Goal: Task Accomplishment & Management: Manage account settings

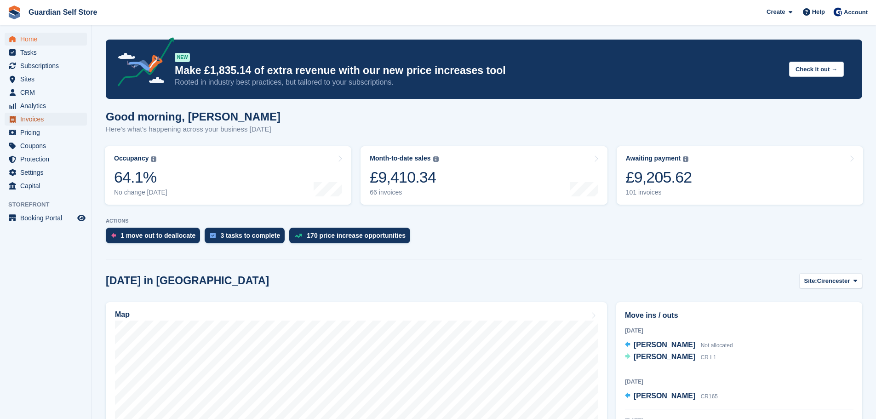
click at [34, 114] on span "Invoices" at bounding box center [47, 119] width 55 height 13
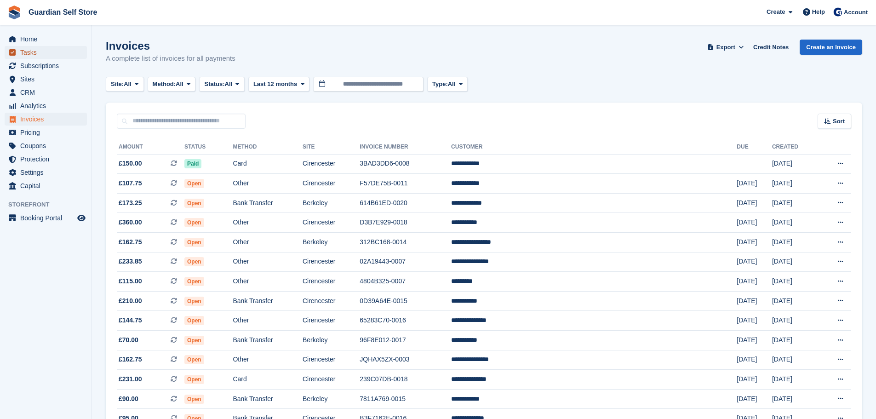
click at [50, 51] on span "Tasks" at bounding box center [47, 52] width 55 height 13
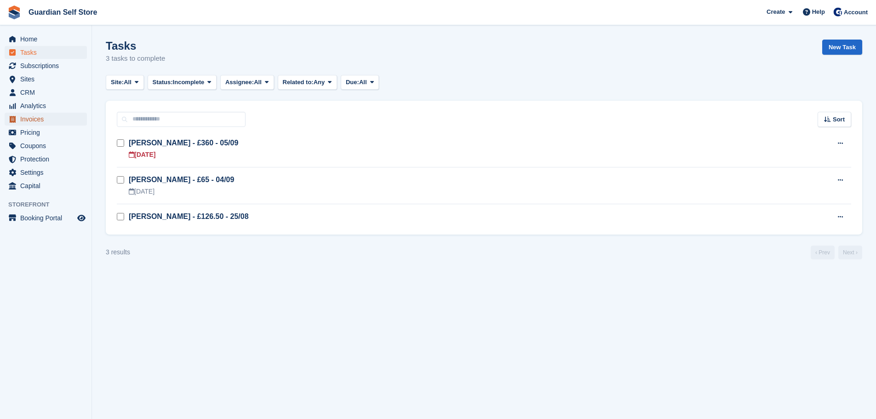
click at [34, 118] on span "Invoices" at bounding box center [47, 119] width 55 height 13
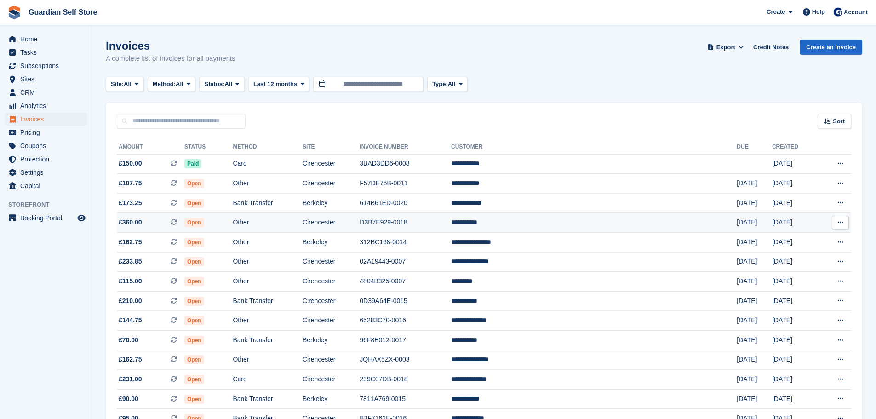
click at [165, 224] on span "£360.00 This is a recurring subscription invoice." at bounding box center [151, 223] width 68 height 10
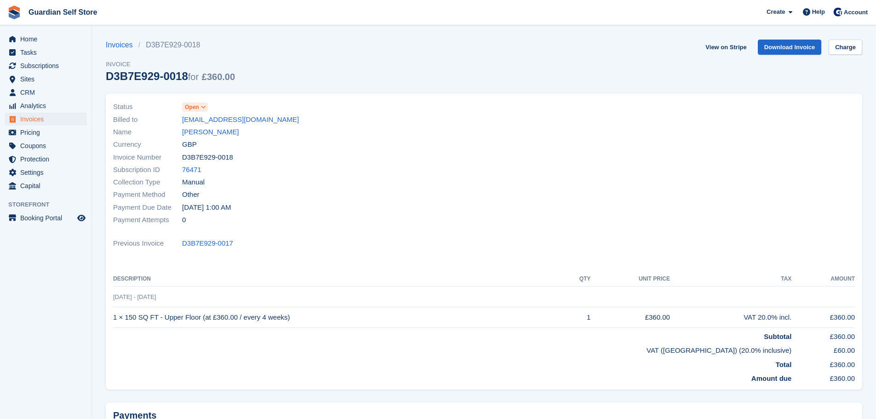
click at [197, 108] on span "Open" at bounding box center [192, 107] width 14 height 8
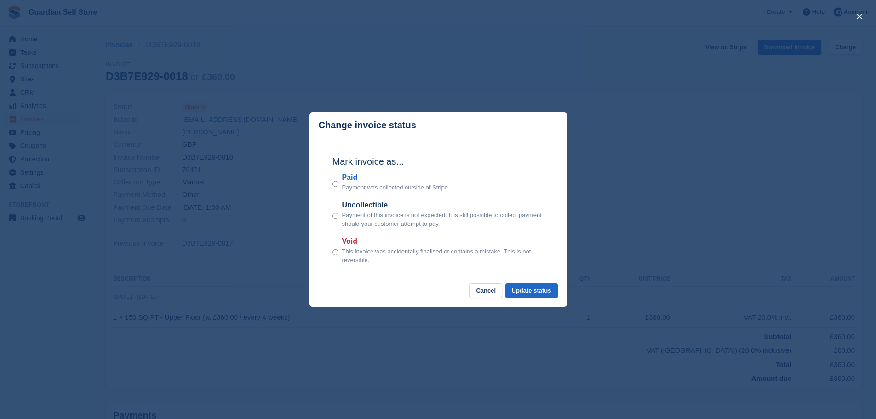
click at [352, 176] on label "Paid" at bounding box center [396, 177] width 108 height 11
click at [515, 287] on button "Update status" at bounding box center [531, 290] width 52 height 15
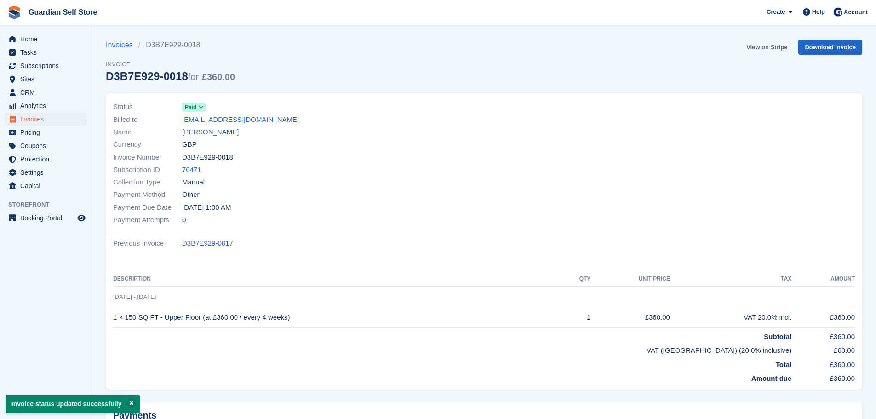
click at [763, 49] on link "View on Stripe" at bounding box center [767, 47] width 48 height 15
click at [68, 57] on span "Tasks" at bounding box center [47, 52] width 55 height 13
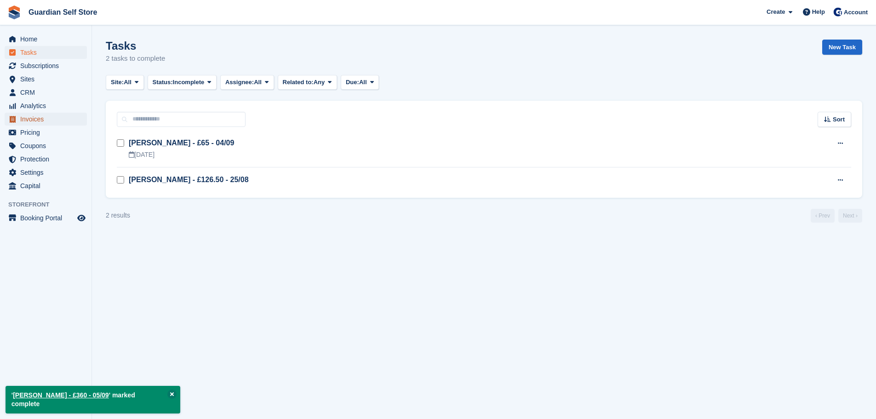
click at [49, 122] on span "Invoices" at bounding box center [47, 119] width 55 height 13
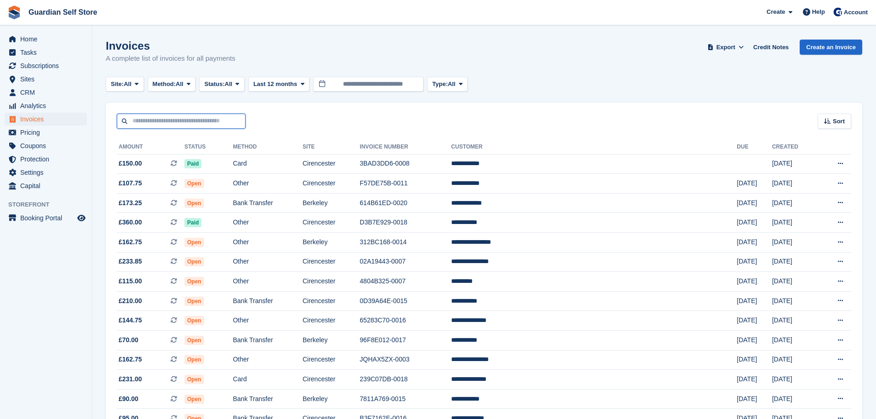
click at [184, 124] on input "text" at bounding box center [181, 121] width 129 height 15
type input "****"
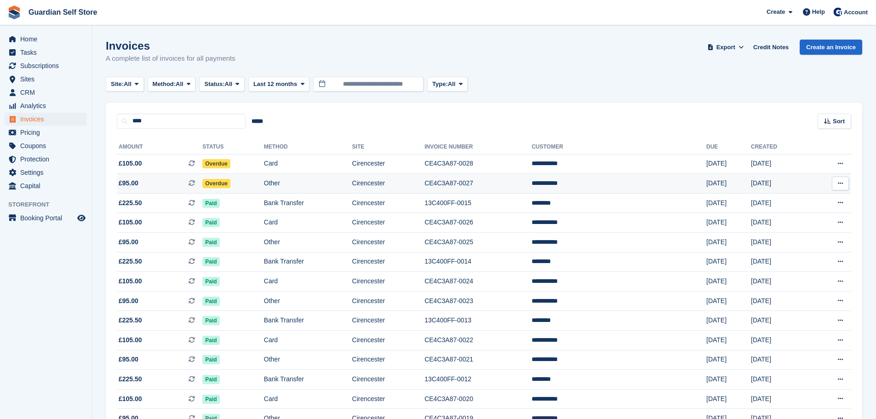
click at [171, 181] on span "£95.00 This is a recurring subscription invoice." at bounding box center [160, 183] width 86 height 10
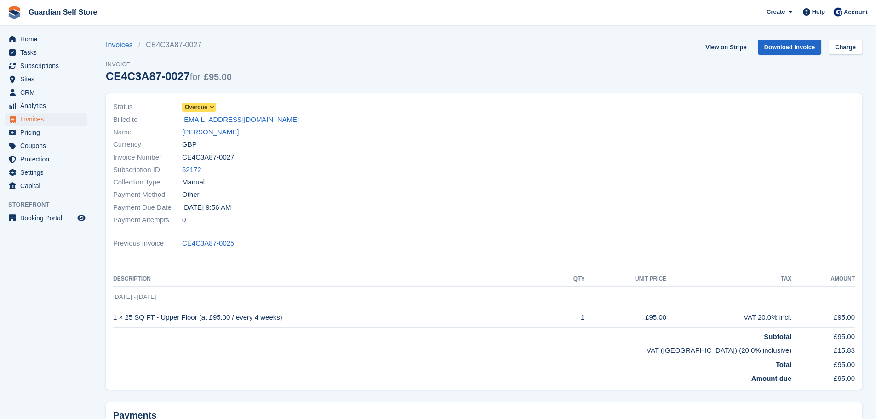
click at [197, 105] on span "Overdue" at bounding box center [196, 107] width 23 height 8
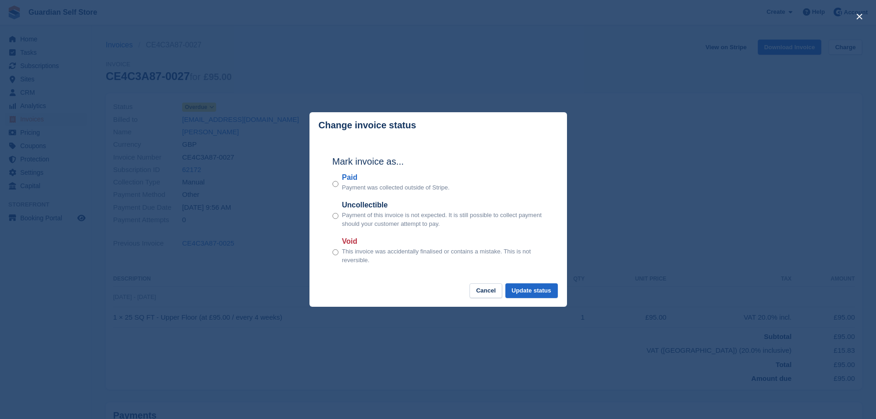
click at [348, 182] on label "Paid" at bounding box center [396, 177] width 108 height 11
click at [526, 289] on button "Update status" at bounding box center [531, 290] width 52 height 15
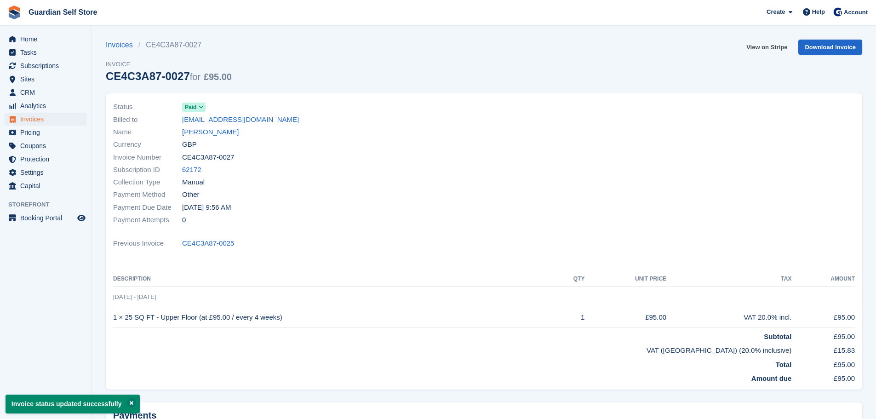
click at [758, 46] on link "View on Stripe" at bounding box center [767, 47] width 48 height 15
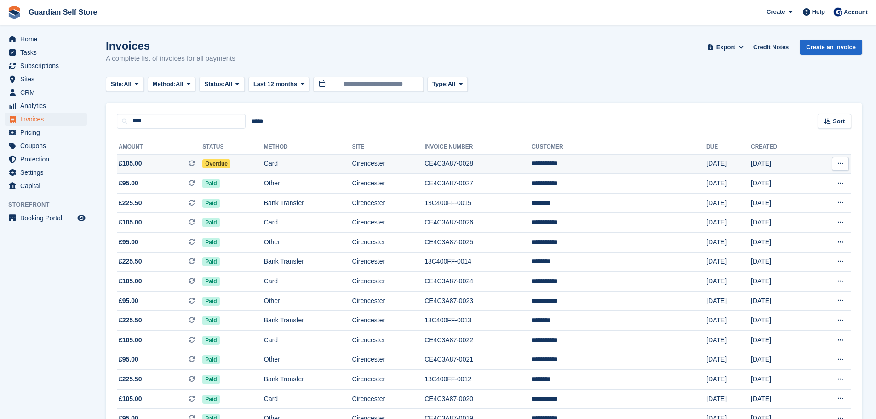
click at [167, 156] on td "£105.00 This is a recurring subscription invoice." at bounding box center [160, 164] width 86 height 20
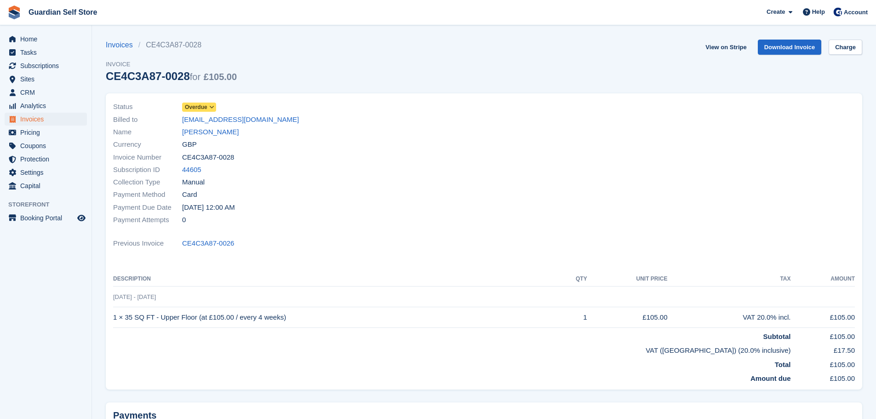
click at [191, 107] on span "Overdue" at bounding box center [196, 107] width 23 height 8
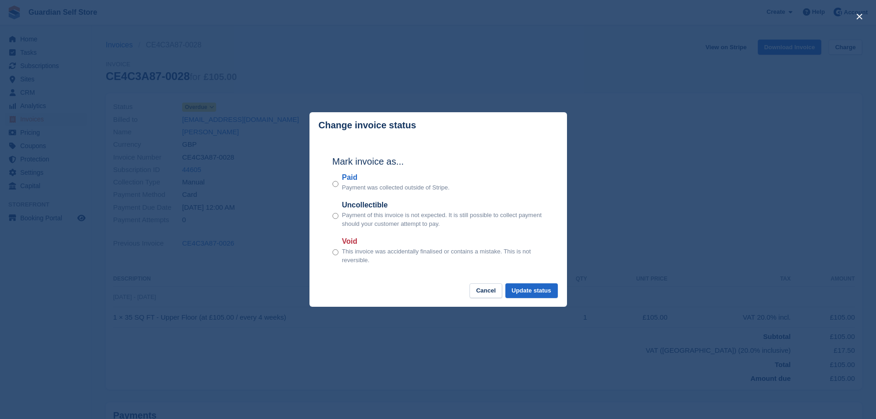
click at [350, 177] on label "Paid" at bounding box center [396, 177] width 108 height 11
click at [518, 288] on button "Update status" at bounding box center [531, 290] width 52 height 15
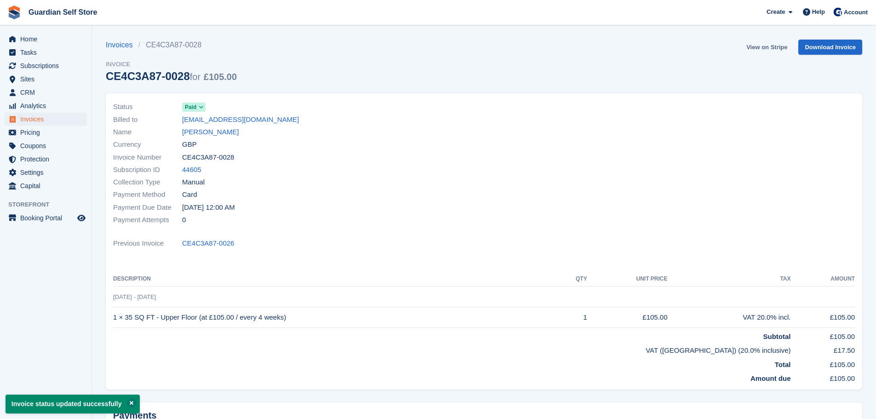
click at [754, 46] on link "View on Stripe" at bounding box center [767, 47] width 48 height 15
click at [27, 121] on span "Invoices" at bounding box center [47, 119] width 55 height 13
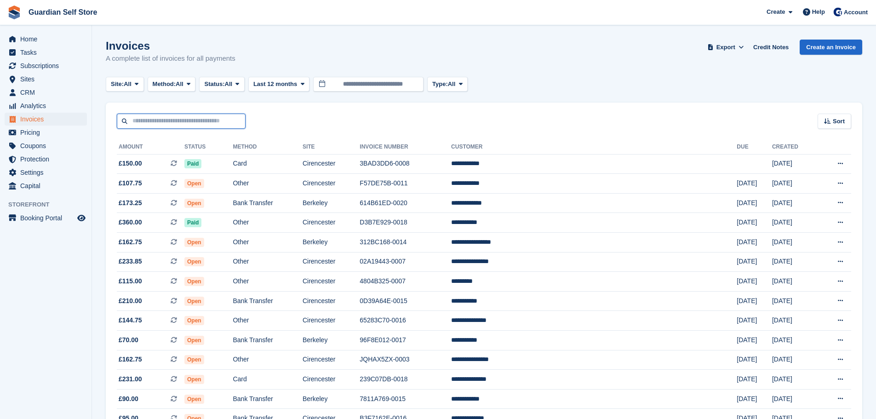
click at [201, 118] on input "text" at bounding box center [181, 121] width 129 height 15
type input "****"
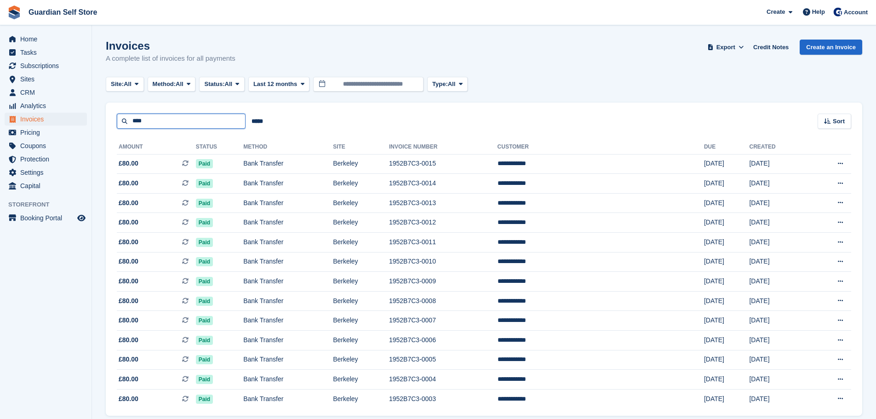
drag, startPoint x: 189, startPoint y: 117, endPoint x: 79, endPoint y: 115, distance: 109.9
click at [80, 115] on div "Home Tasks Subscriptions Subscriptions Subscriptions Price increases NEW Price …" at bounding box center [438, 227] width 876 height 454
type input "****"
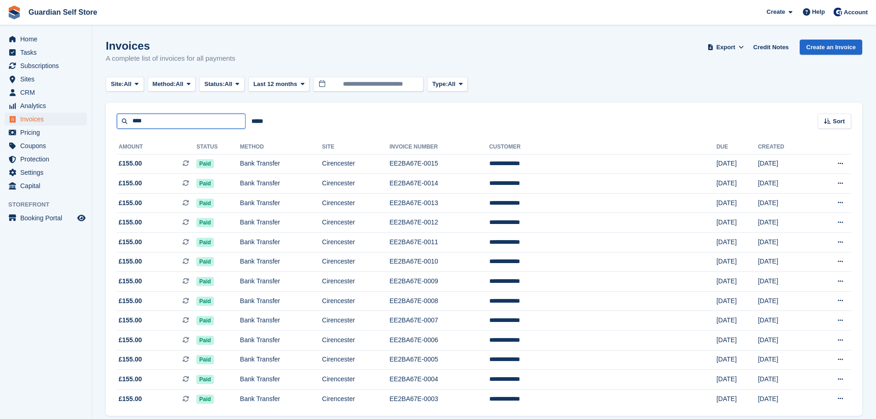
drag, startPoint x: 151, startPoint y: 125, endPoint x: 84, endPoint y: 115, distance: 67.4
click at [84, 115] on div "Home Tasks Subscriptions Subscriptions Subscriptions Price increases NEW Price …" at bounding box center [438, 227] width 876 height 454
type input "****"
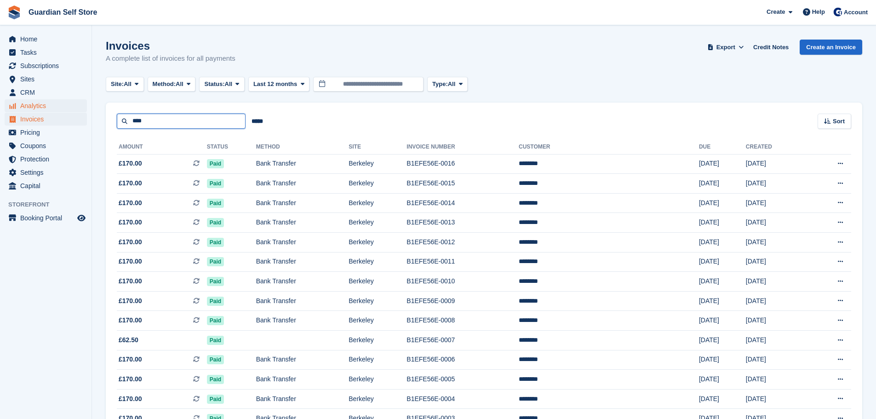
drag, startPoint x: 166, startPoint y: 120, endPoint x: 52, endPoint y: 110, distance: 114.5
click at [52, 110] on div "Home Tasks Subscriptions Subscriptions Subscriptions Price increases NEW Price …" at bounding box center [438, 237] width 876 height 474
type input "*****"
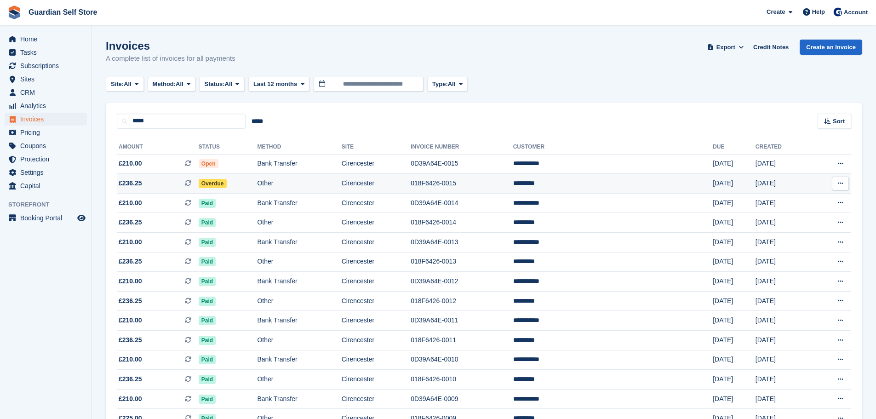
click at [150, 183] on span "£236.25 This is a recurring subscription invoice." at bounding box center [158, 183] width 82 height 10
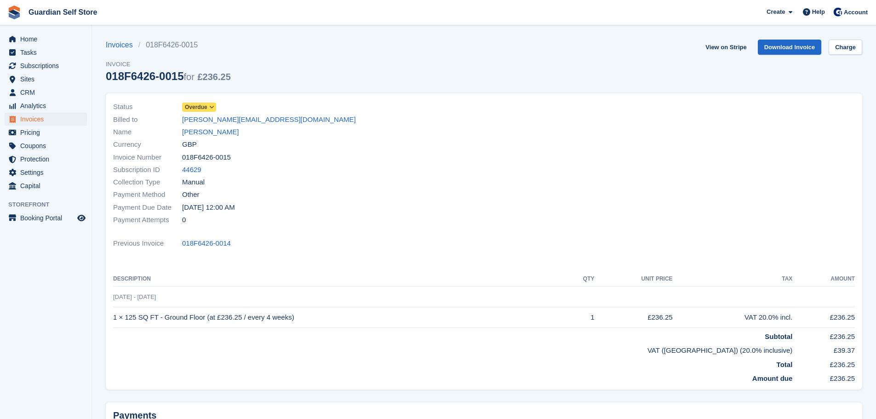
click at [206, 107] on span "Overdue" at bounding box center [196, 107] width 23 height 8
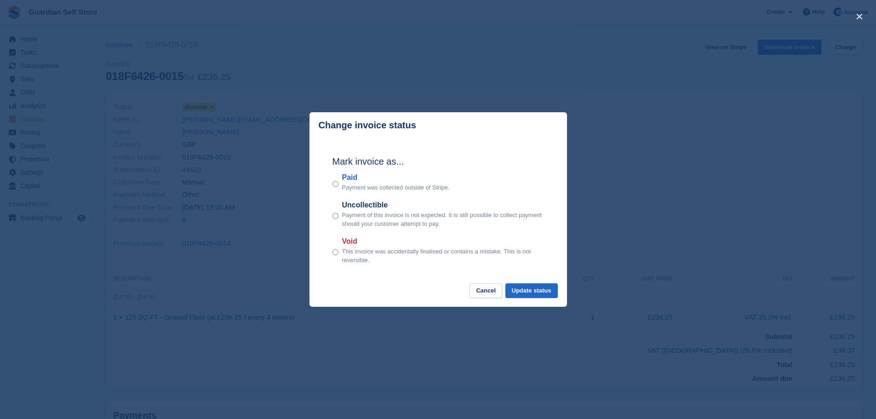
click at [352, 176] on label "Paid" at bounding box center [396, 177] width 108 height 11
click at [525, 289] on button "Update status" at bounding box center [531, 290] width 52 height 15
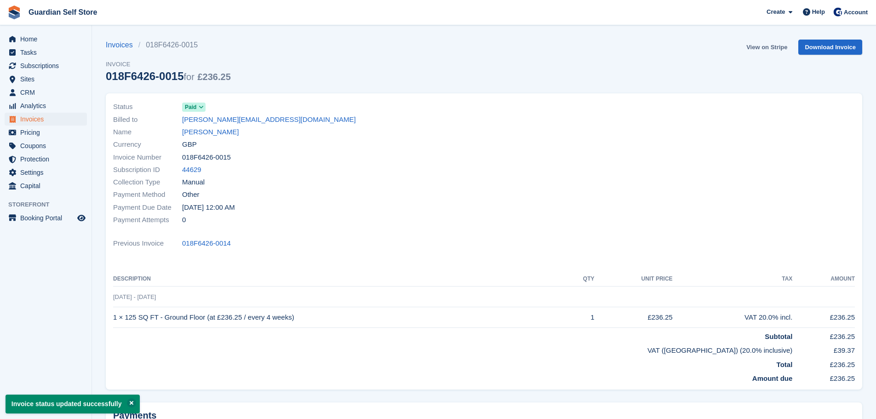
click at [755, 48] on link "View on Stripe" at bounding box center [767, 47] width 48 height 15
click at [29, 121] on span "Invoices" at bounding box center [47, 119] width 55 height 13
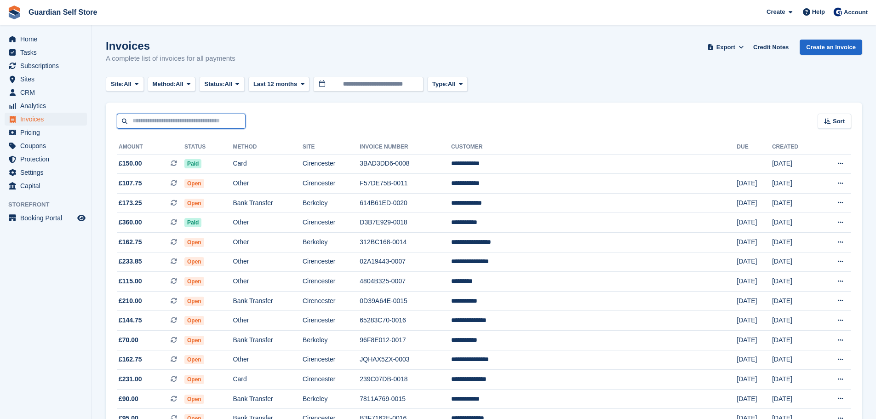
click at [147, 126] on input "text" at bounding box center [181, 121] width 129 height 15
type input "**********"
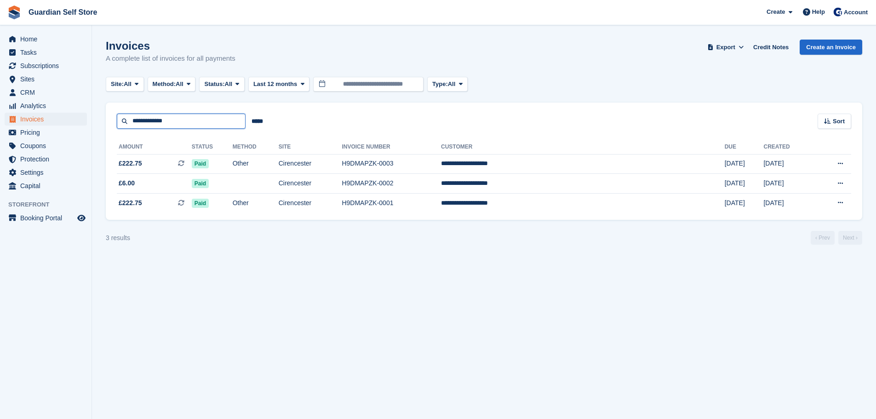
drag, startPoint x: 177, startPoint y: 122, endPoint x: -44, endPoint y: 100, distance: 222.4
click at [0, 100] on html "Guardian Self Store Create Subscription Invoice Contact Deal Discount Page Help…" at bounding box center [438, 209] width 876 height 419
type input "****"
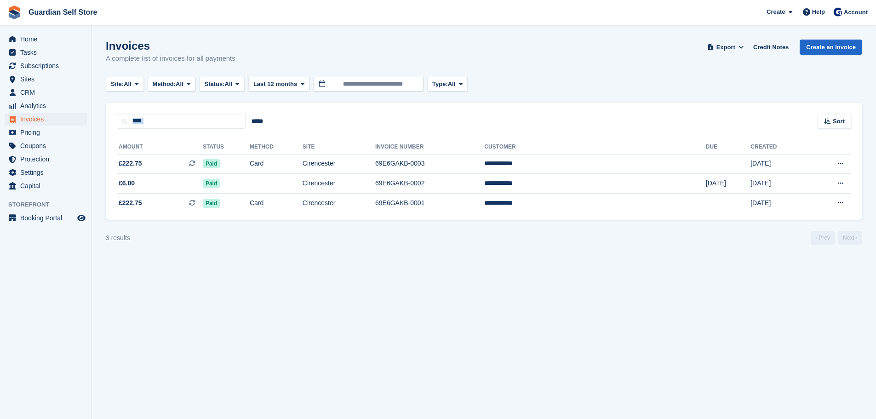
drag, startPoint x: 175, startPoint y: 129, endPoint x: 105, endPoint y: 119, distance: 71.1
click at [104, 119] on section "Invoices A complete list of invoices for all payments Export Export Invoices Ex…" at bounding box center [484, 209] width 784 height 419
click at [155, 123] on input "****" at bounding box center [181, 121] width 129 height 15
click at [103, 119] on section "Invoices A complete list of invoices for all payments Export Export Invoices Ex…" at bounding box center [484, 209] width 784 height 419
type input "****"
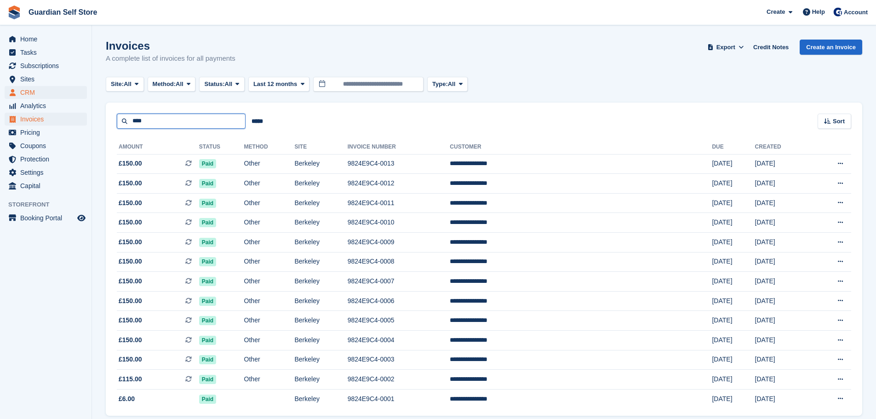
click at [11, 90] on div "Home Tasks Subscriptions Subscriptions Subscriptions Price increases NEW Price …" at bounding box center [438, 227] width 876 height 454
type input "****"
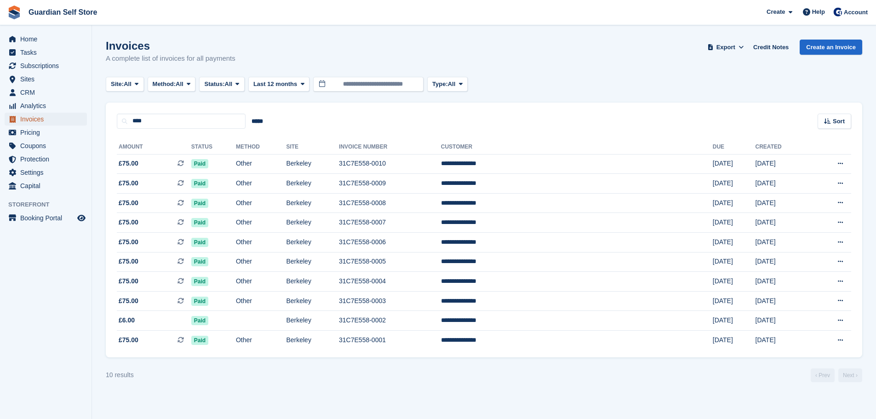
click at [62, 120] on span "Invoices" at bounding box center [47, 119] width 55 height 13
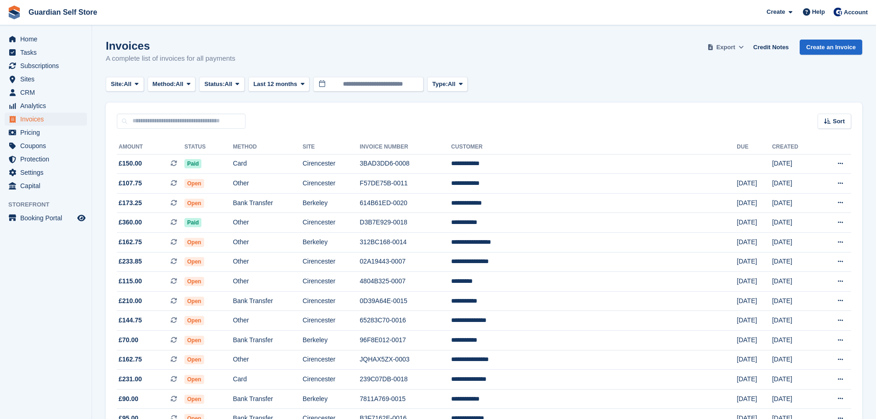
click at [740, 47] on button "Export" at bounding box center [726, 47] width 40 height 15
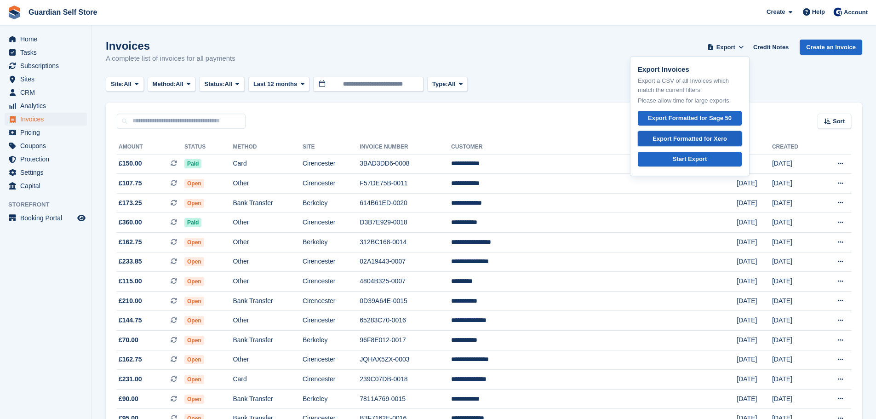
click at [707, 135] on div "Export Formatted for Xero" at bounding box center [690, 138] width 75 height 9
click at [46, 67] on span "Subscriptions" at bounding box center [47, 65] width 55 height 13
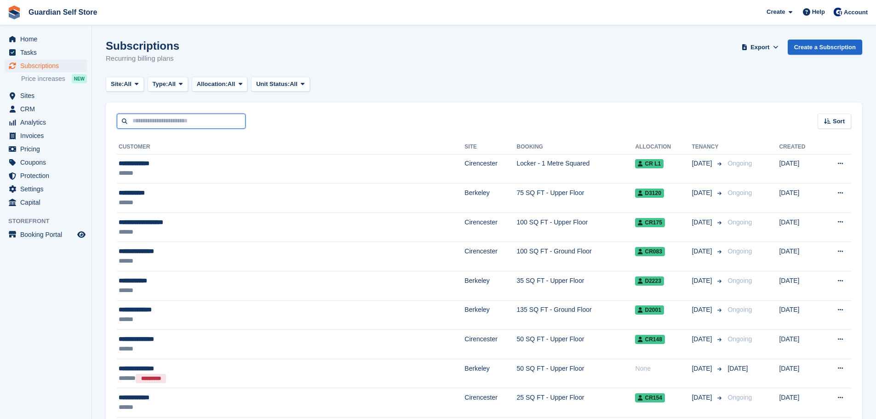
click at [162, 119] on input "text" at bounding box center [181, 121] width 129 height 15
type input "*******"
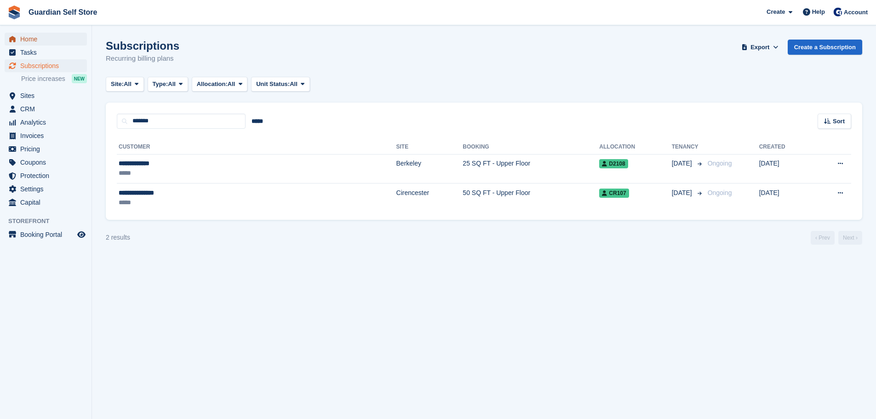
click at [35, 40] on span "Home" at bounding box center [47, 39] width 55 height 13
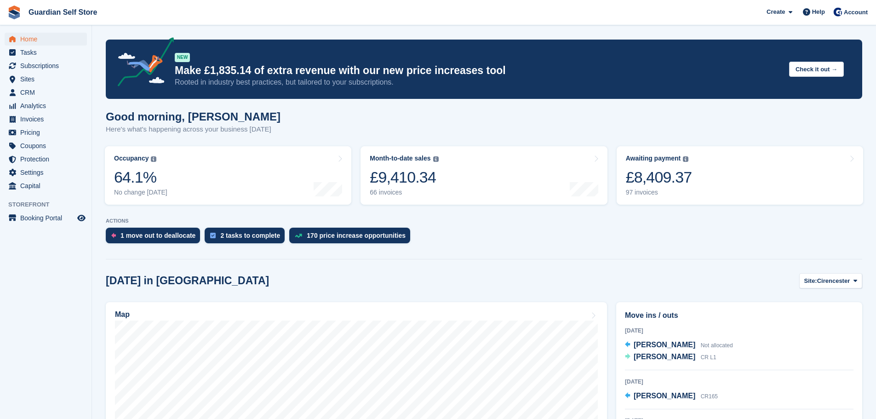
scroll to position [153, 0]
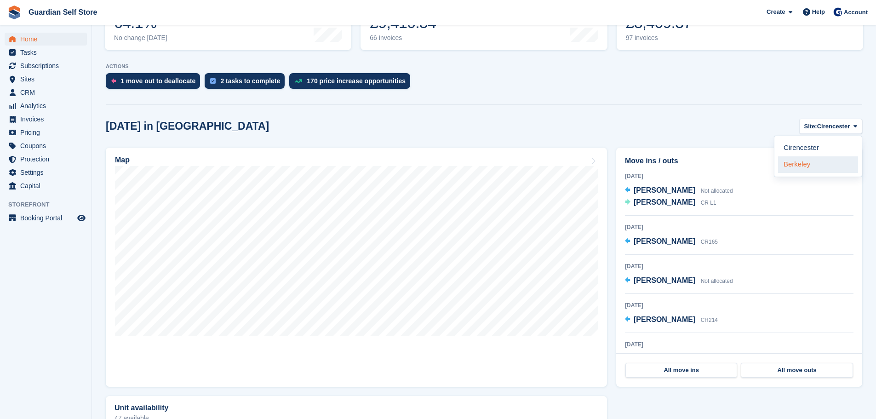
click at [820, 168] on link "Berkeley" at bounding box center [818, 164] width 80 height 17
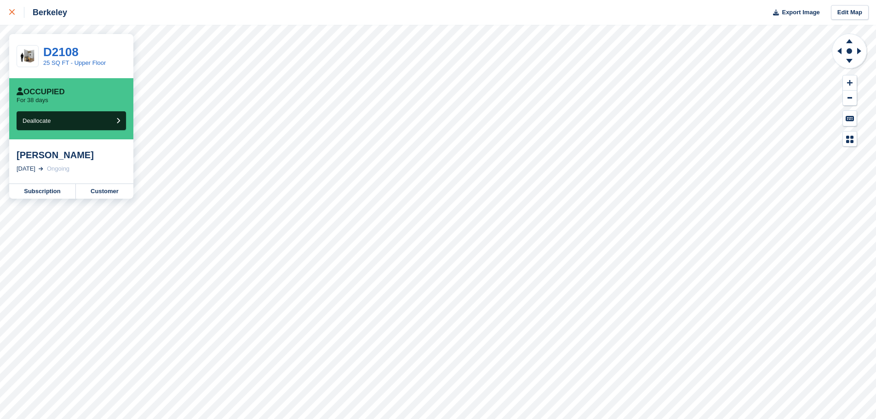
click at [15, 12] on div at bounding box center [16, 12] width 15 height 11
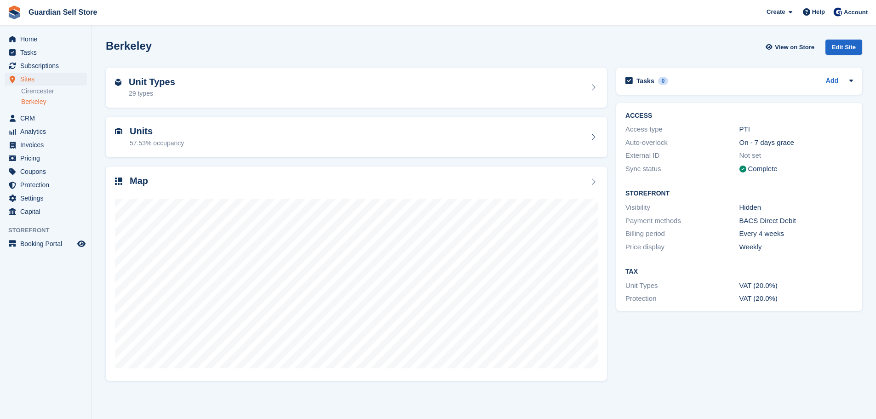
click at [27, 144] on span "Invoices" at bounding box center [47, 144] width 55 height 13
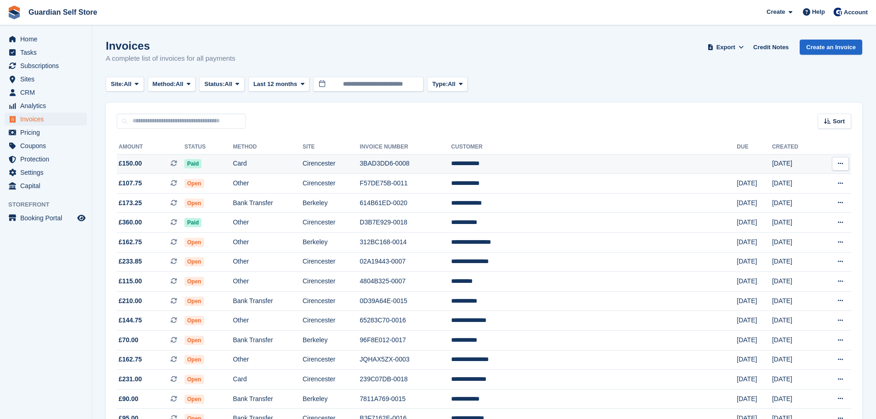
click at [233, 162] on td "Paid" at bounding box center [208, 164] width 48 height 20
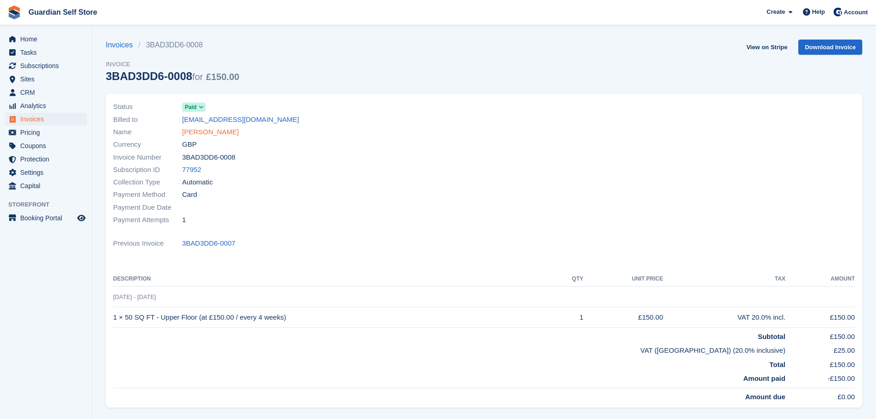
click at [219, 131] on link "[PERSON_NAME]" at bounding box center [210, 132] width 57 height 11
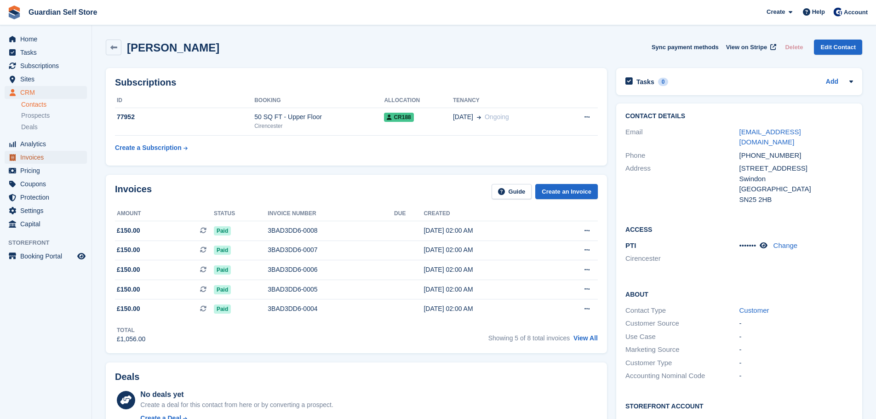
click at [46, 154] on span "Invoices" at bounding box center [47, 157] width 55 height 13
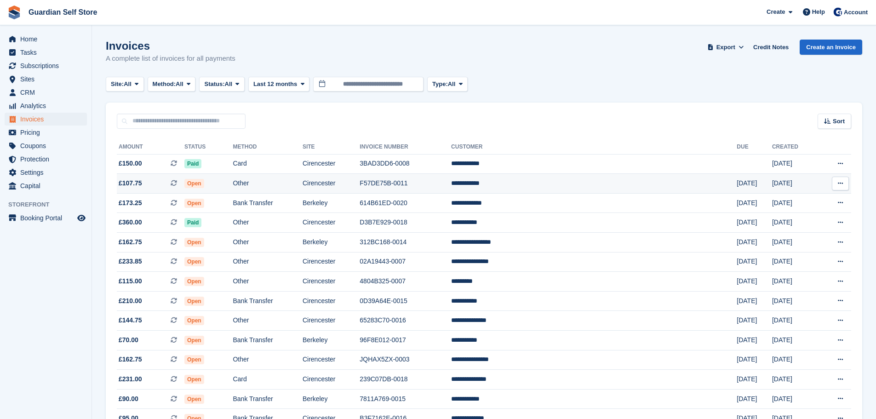
click at [204, 181] on span "Open" at bounding box center [194, 183] width 20 height 9
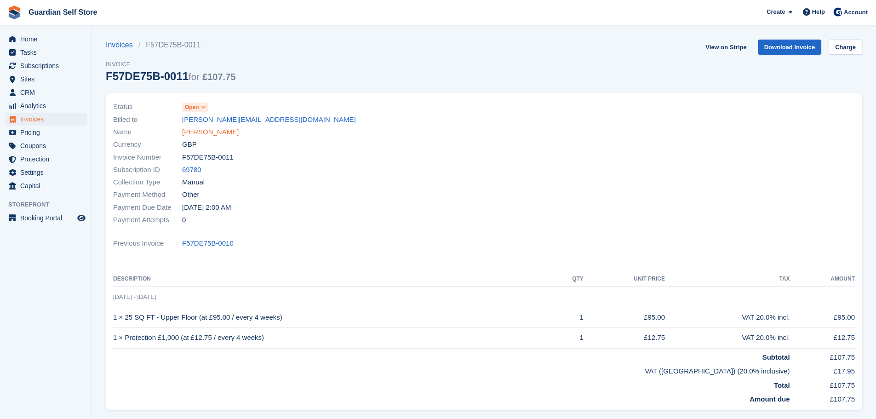
click at [204, 135] on link "[PERSON_NAME]" at bounding box center [210, 132] width 57 height 11
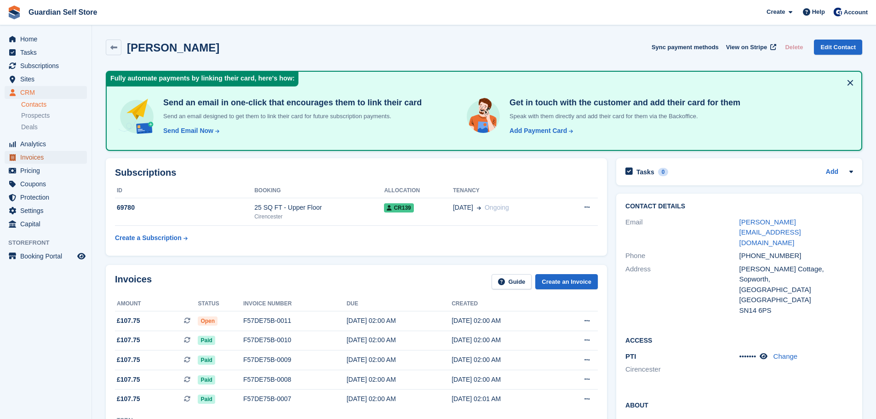
click at [47, 155] on span "Invoices" at bounding box center [47, 157] width 55 height 13
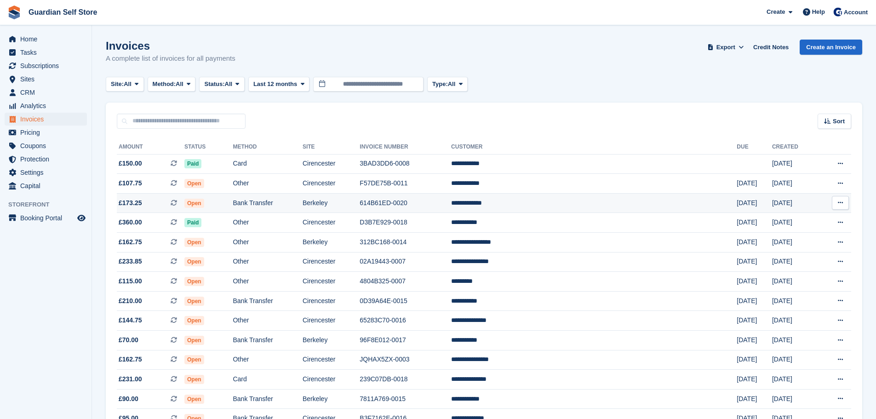
click at [285, 205] on td "Bank Transfer" at bounding box center [267, 203] width 69 height 20
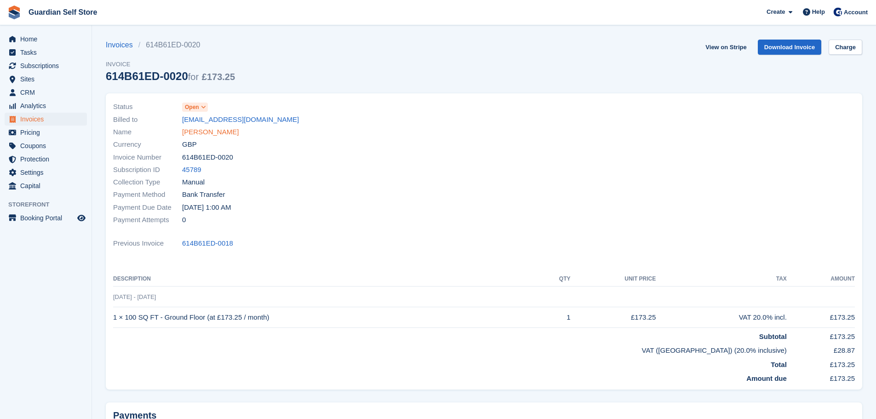
click at [199, 133] on link "[PERSON_NAME]" at bounding box center [210, 132] width 57 height 11
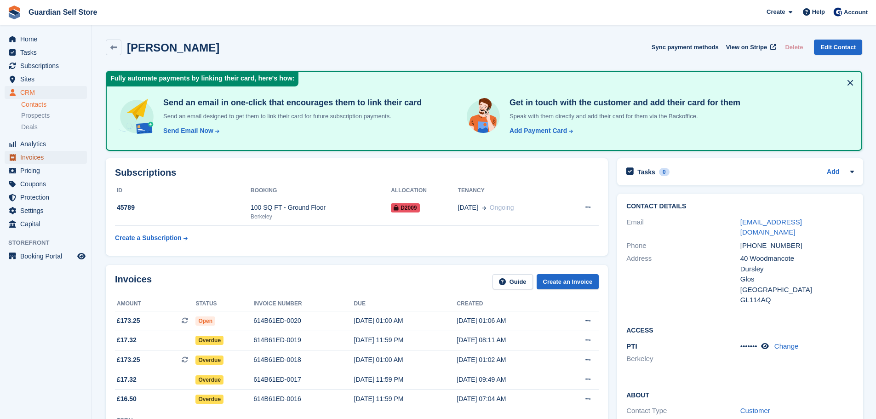
click at [62, 153] on span "Invoices" at bounding box center [47, 157] width 55 height 13
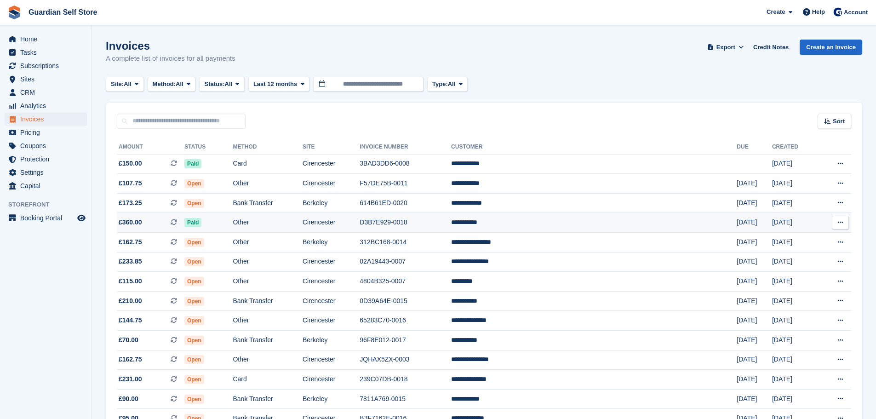
click at [233, 221] on td "Paid" at bounding box center [208, 223] width 48 height 20
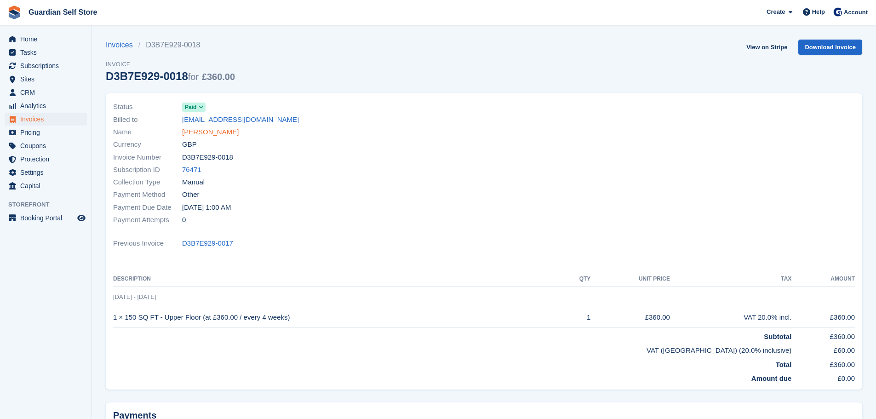
click at [198, 132] on link "Susan David" at bounding box center [210, 132] width 57 height 11
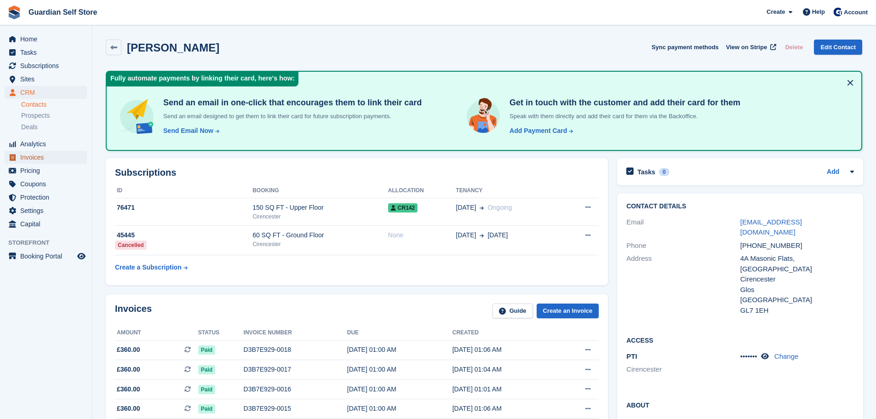
click at [34, 155] on span "Invoices" at bounding box center [47, 157] width 55 height 13
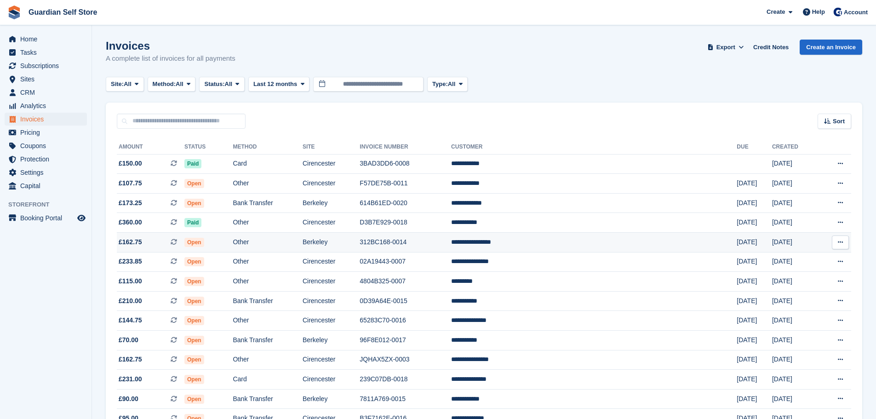
click at [360, 235] on td "Berkeley" at bounding box center [331, 243] width 57 height 20
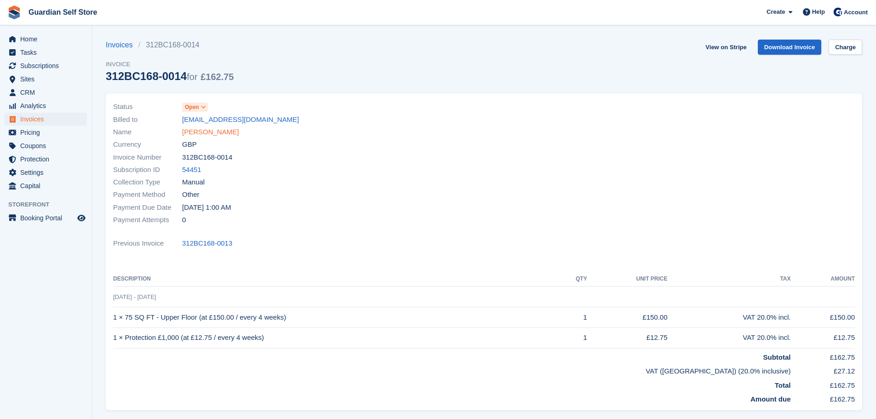
click at [216, 132] on link "[PERSON_NAME]" at bounding box center [210, 132] width 57 height 11
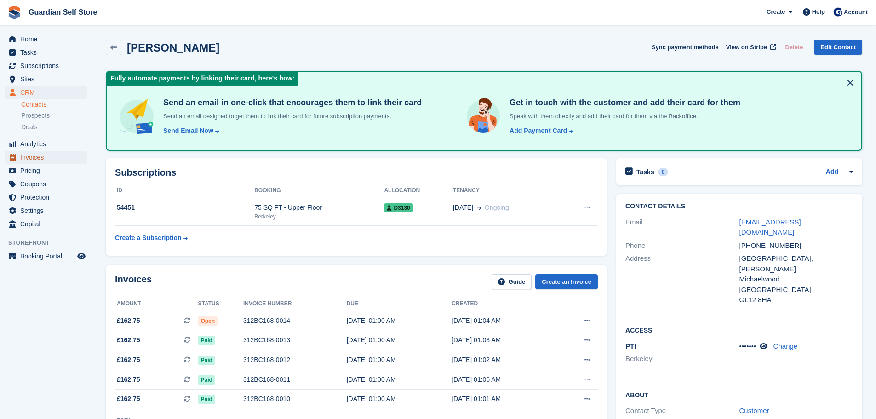
click at [41, 153] on span "Invoices" at bounding box center [47, 157] width 55 height 13
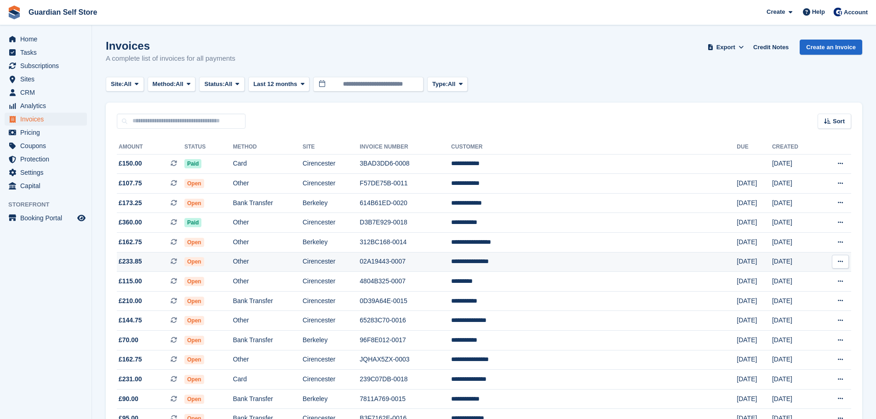
click at [451, 255] on td "02A19443-0007" at bounding box center [406, 262] width 92 height 20
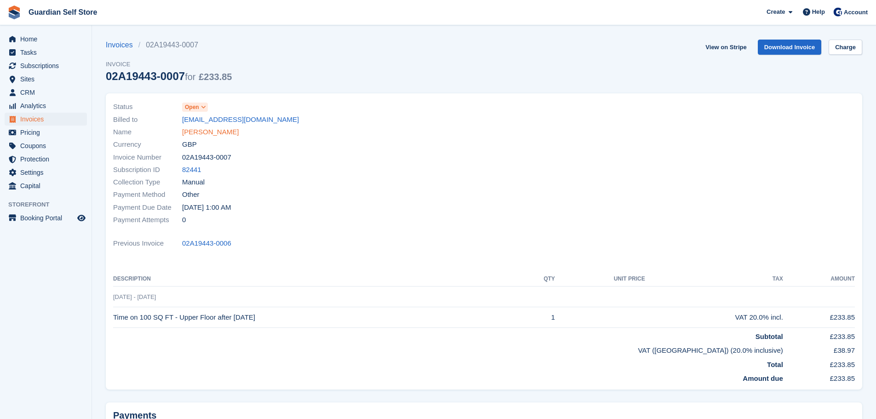
click at [213, 128] on link "Anabella Torchia" at bounding box center [210, 132] width 57 height 11
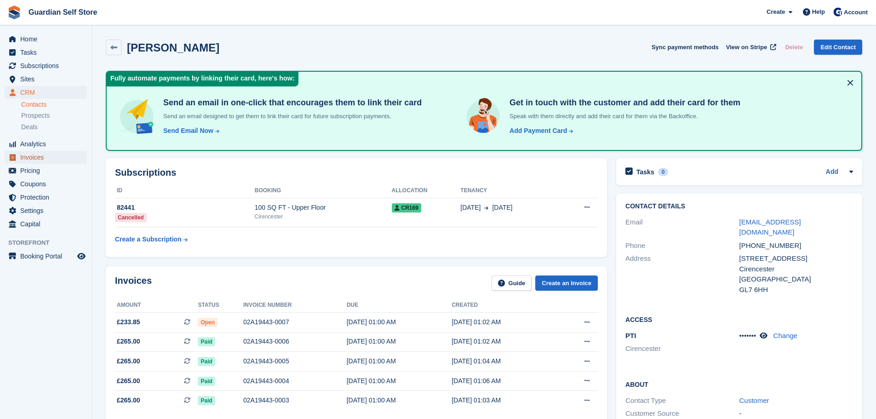
click at [34, 154] on span "Invoices" at bounding box center [47, 157] width 55 height 13
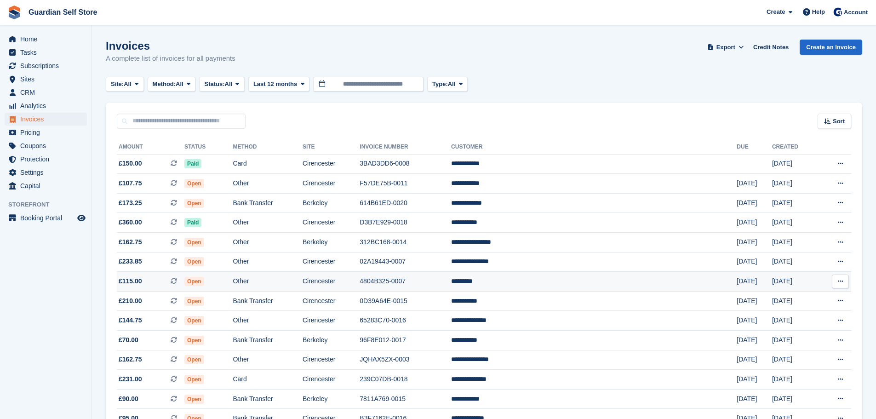
click at [302, 277] on td "Other" at bounding box center [267, 282] width 69 height 20
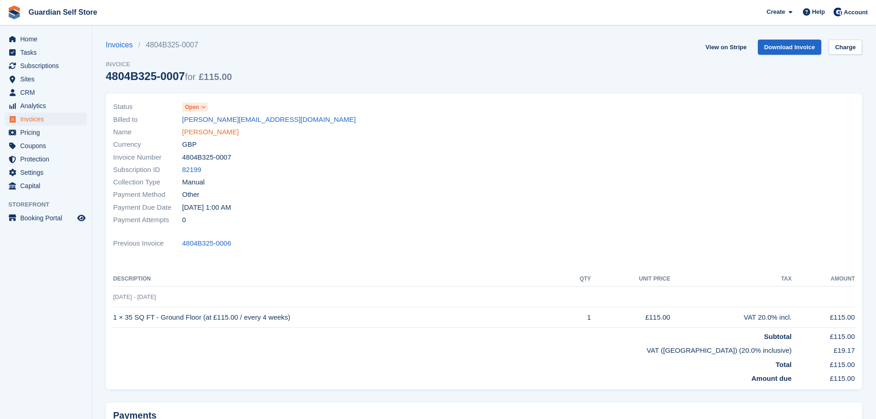
click at [206, 129] on link "[PERSON_NAME]" at bounding box center [210, 132] width 57 height 11
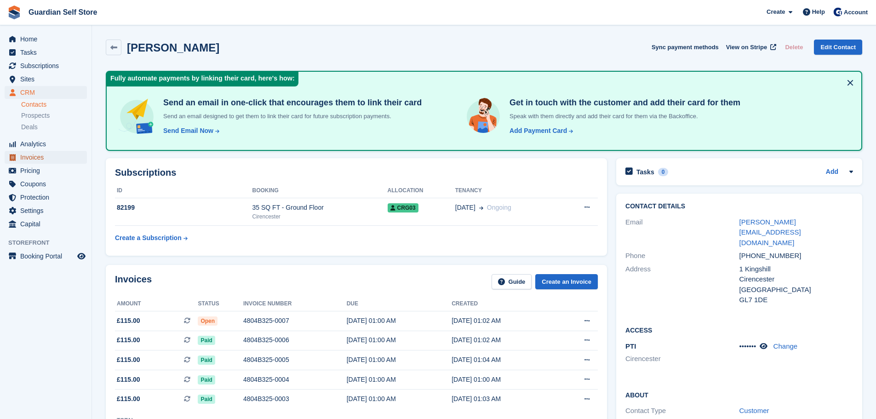
click at [53, 158] on span "Invoices" at bounding box center [47, 157] width 55 height 13
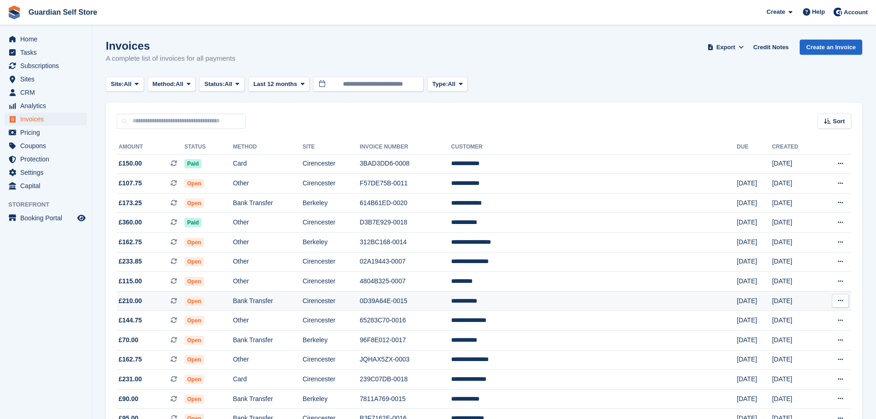
click at [302, 304] on td "Bank Transfer" at bounding box center [267, 301] width 69 height 20
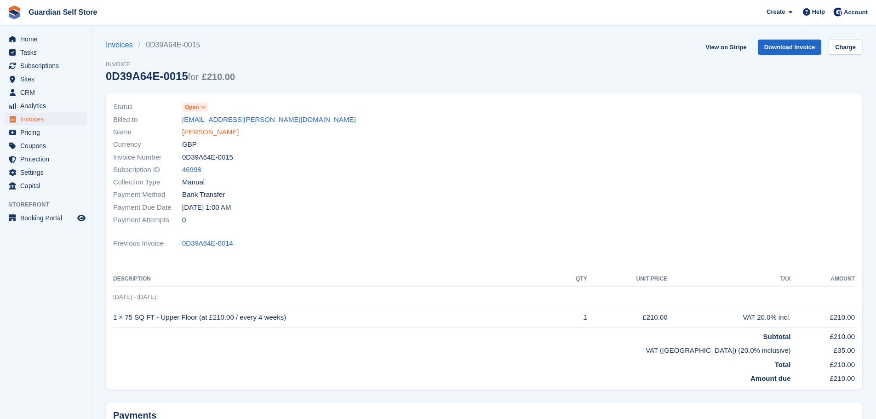
click at [201, 133] on link "Ian Widdows" at bounding box center [210, 132] width 57 height 11
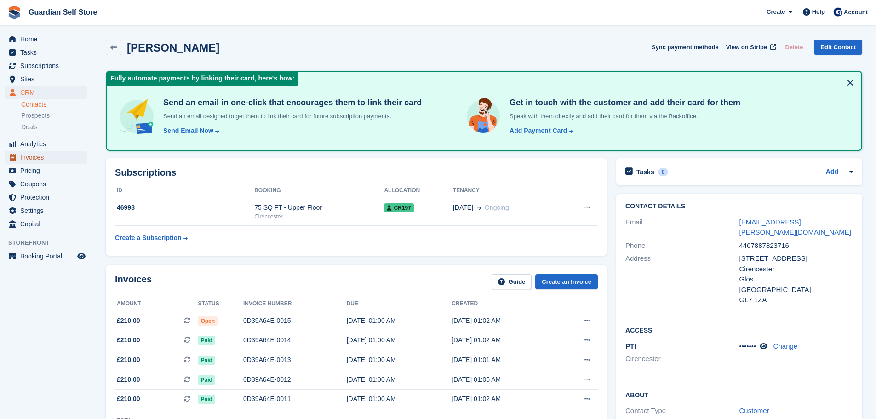
click at [49, 158] on span "Invoices" at bounding box center [47, 157] width 55 height 13
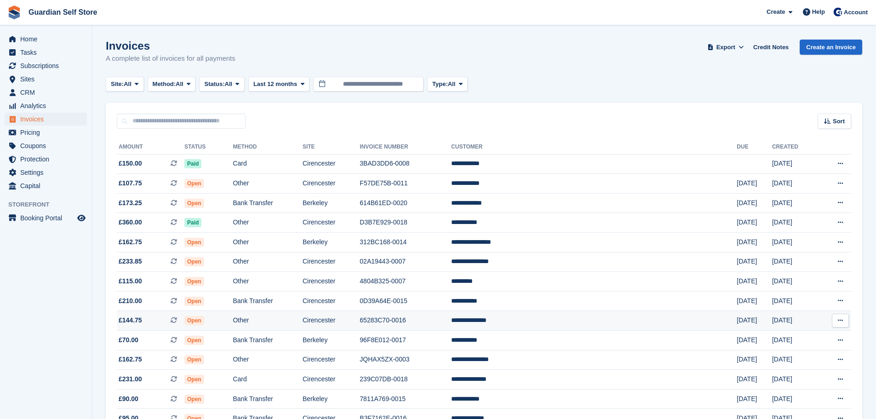
click at [437, 315] on td "65283C70-0016" at bounding box center [406, 321] width 92 height 20
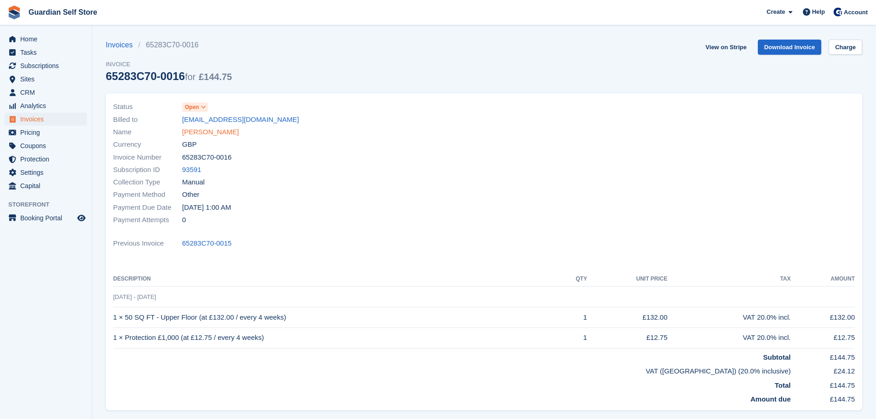
click at [209, 129] on link "Amanda Hardwick" at bounding box center [210, 132] width 57 height 11
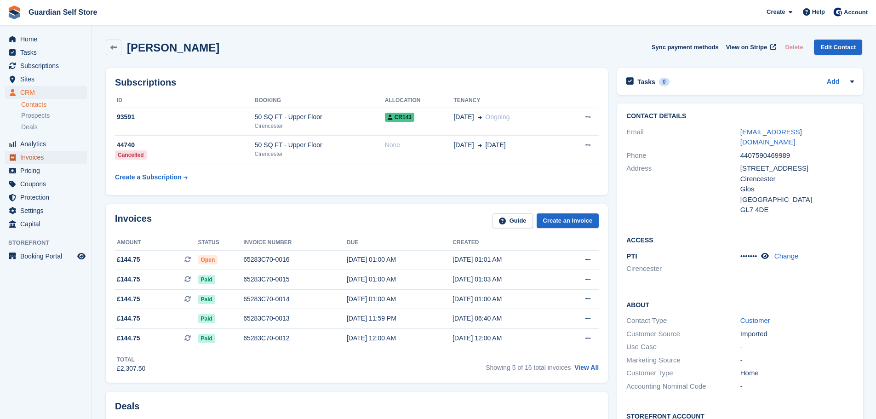
click at [48, 163] on span "Invoices" at bounding box center [47, 157] width 55 height 13
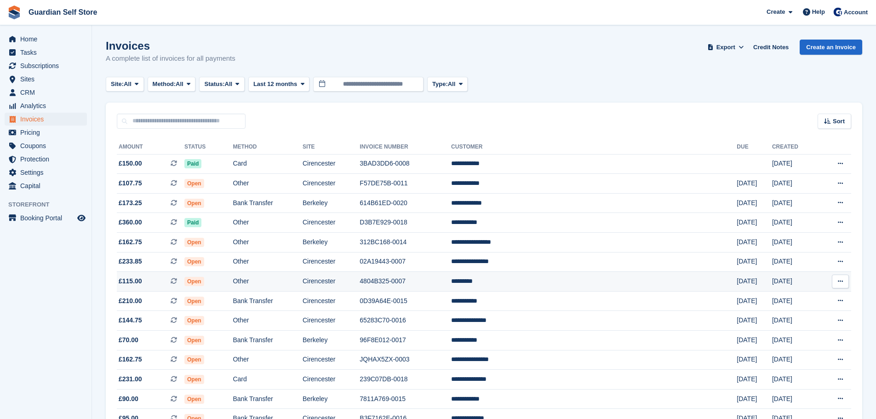
scroll to position [77, 0]
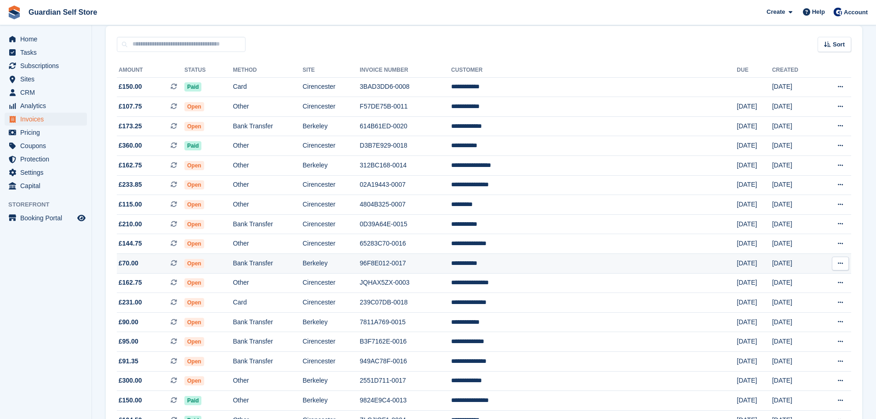
click at [302, 267] on td "Bank Transfer" at bounding box center [267, 264] width 69 height 20
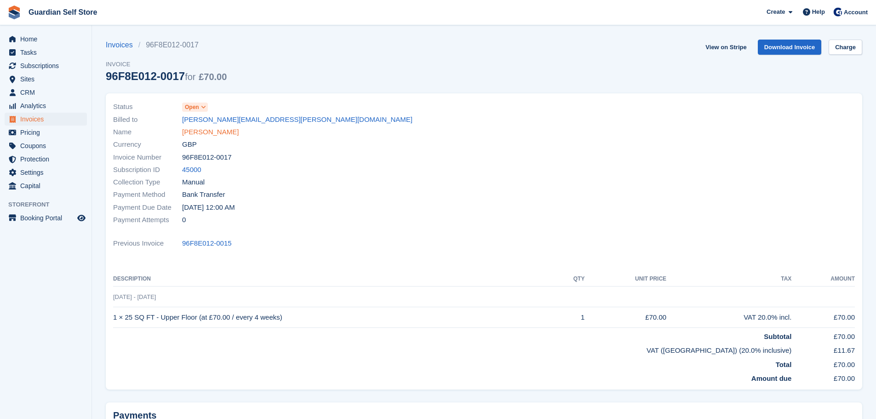
click at [216, 132] on link "[PERSON_NAME]" at bounding box center [210, 132] width 57 height 11
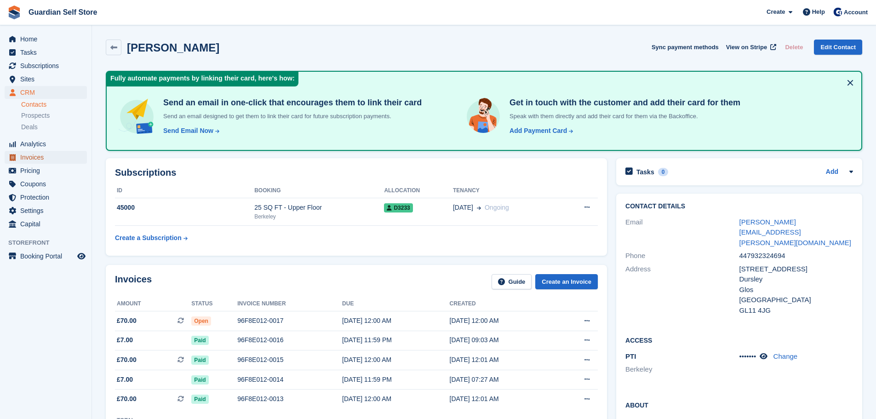
click at [33, 154] on span "Invoices" at bounding box center [47, 157] width 55 height 13
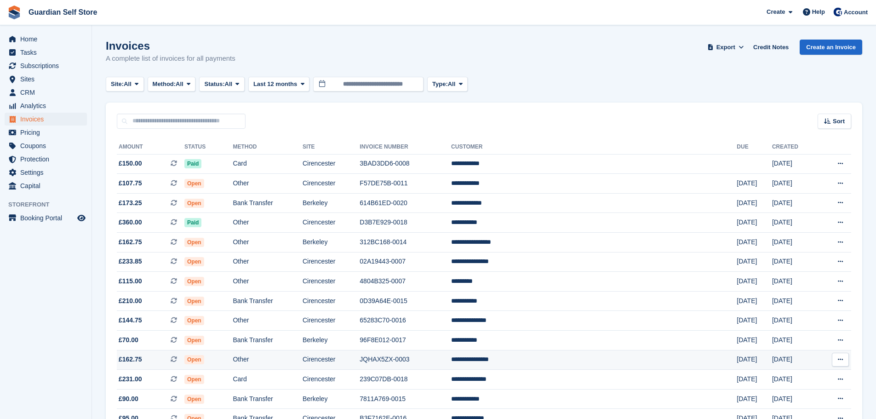
click at [360, 354] on td "Cirencester" at bounding box center [331, 360] width 57 height 20
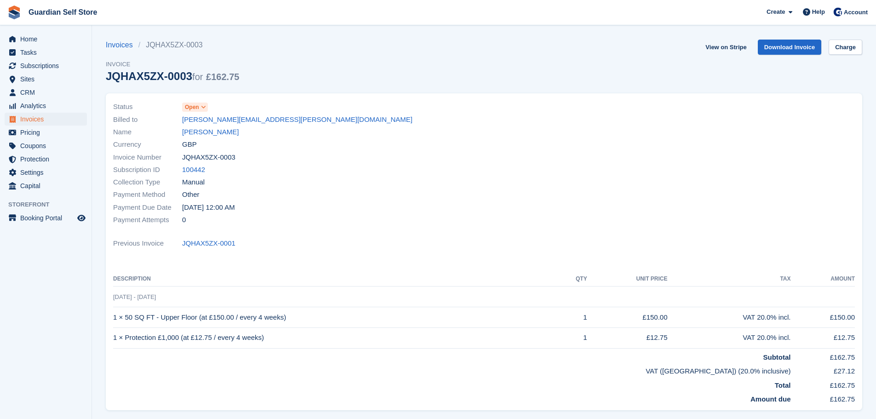
click at [200, 131] on link "[PERSON_NAME]" at bounding box center [210, 132] width 57 height 11
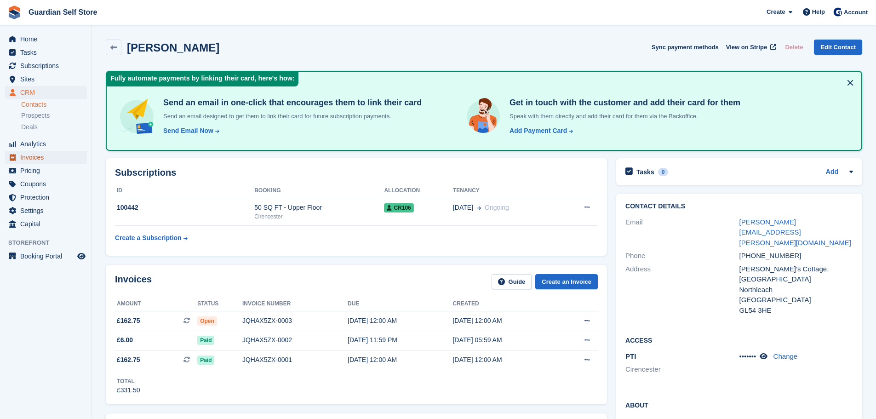
click at [46, 161] on span "Invoices" at bounding box center [47, 157] width 55 height 13
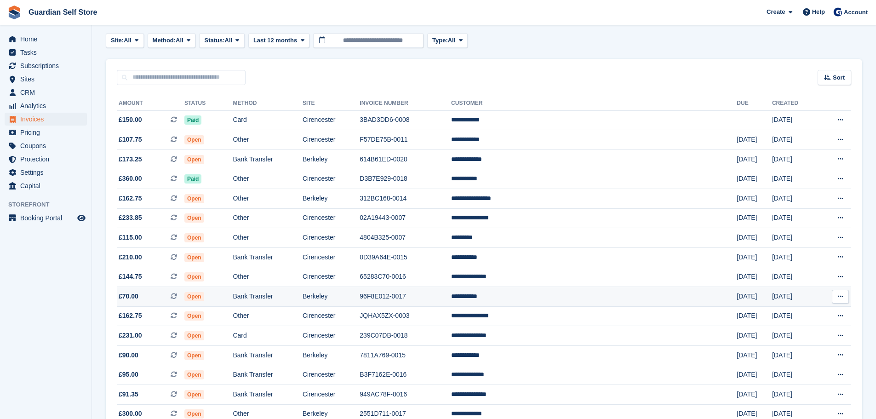
scroll to position [77, 0]
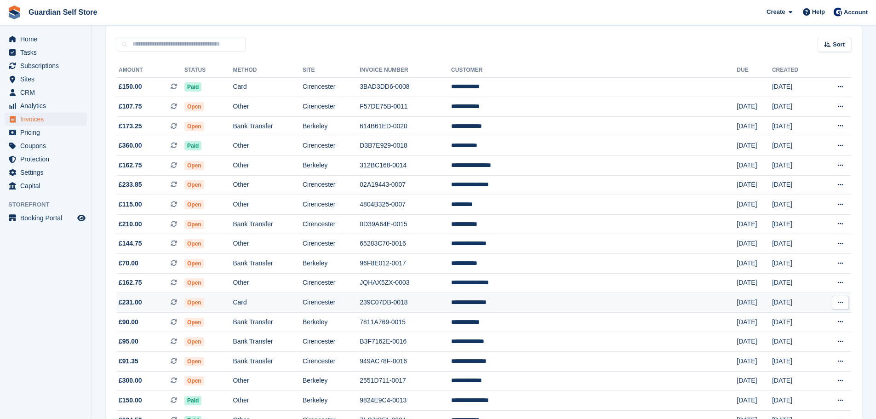
click at [451, 306] on td "239C07DB-0018" at bounding box center [406, 303] width 92 height 20
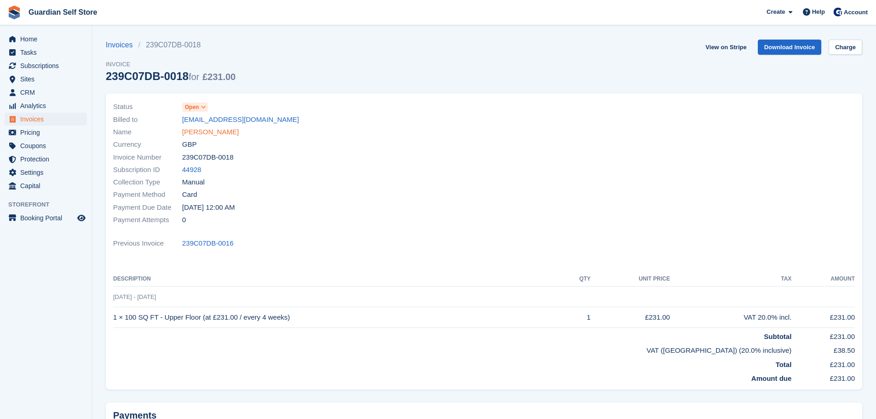
click at [212, 136] on link "[PERSON_NAME]" at bounding box center [210, 132] width 57 height 11
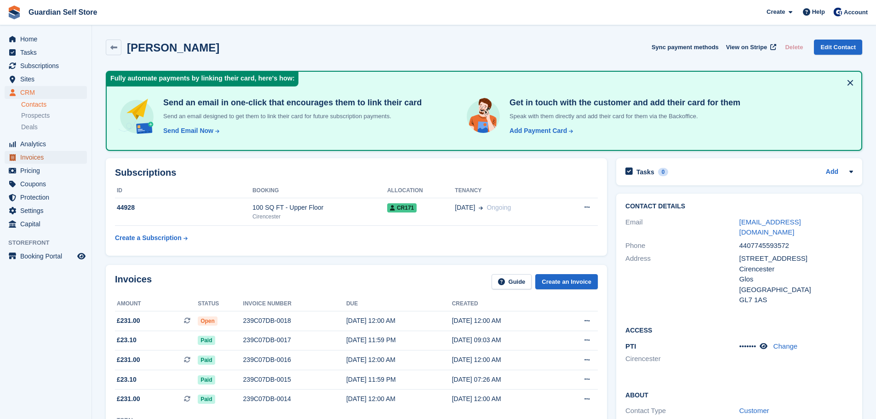
click at [51, 153] on span "Invoices" at bounding box center [47, 157] width 55 height 13
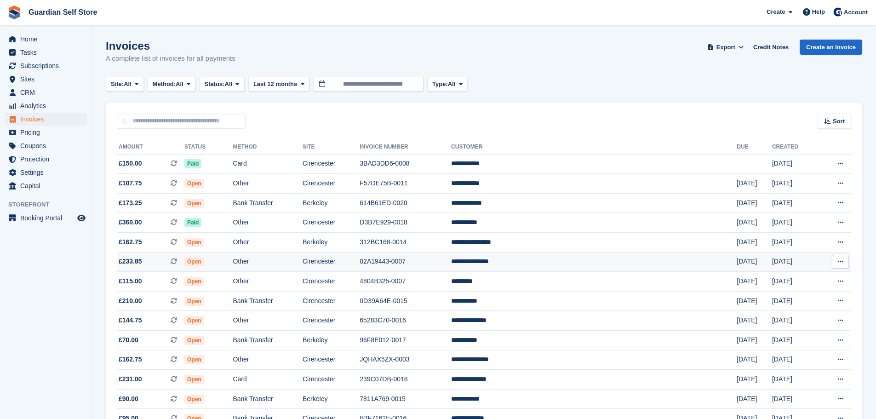
scroll to position [77, 0]
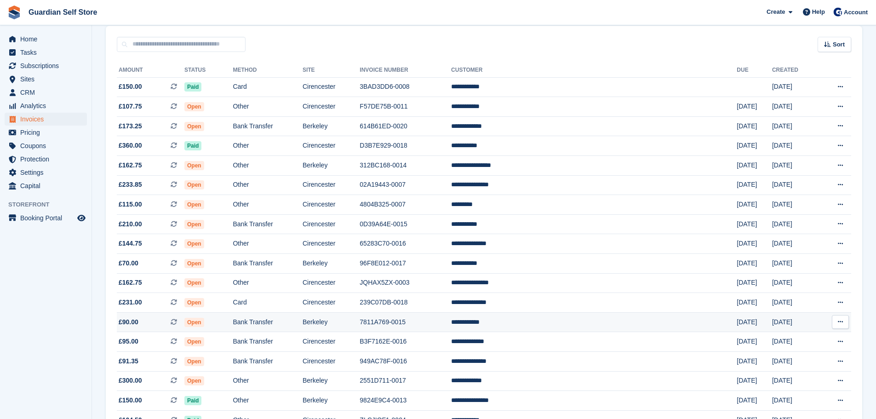
click at [302, 325] on td "Bank Transfer" at bounding box center [267, 322] width 69 height 20
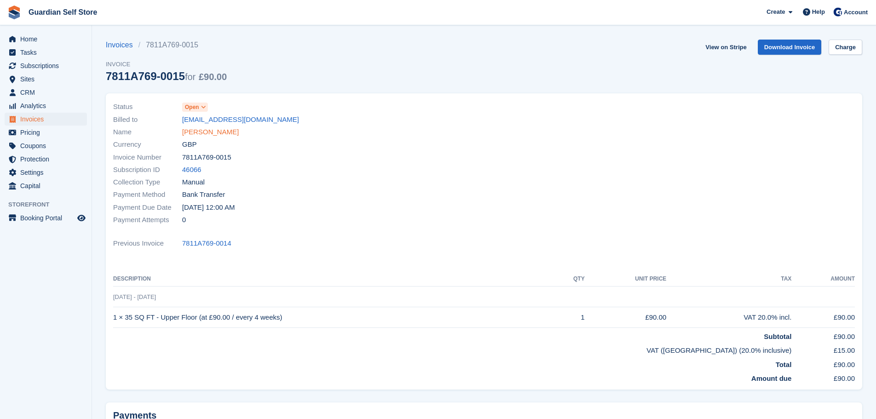
click at [203, 135] on link "Peter Noonan" at bounding box center [210, 132] width 57 height 11
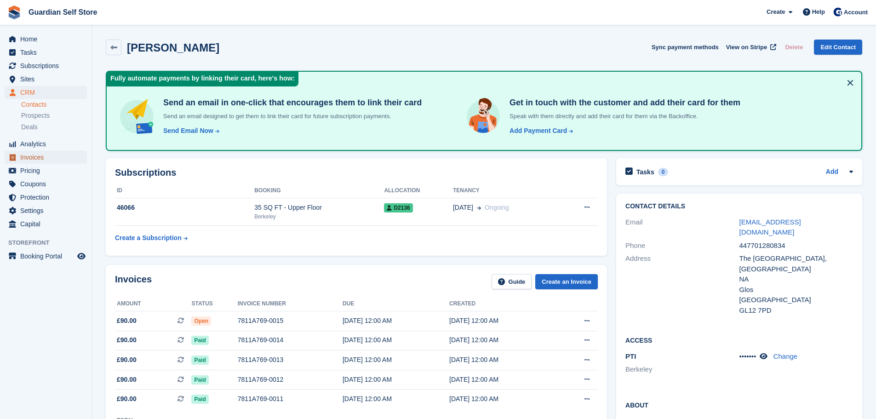
click at [40, 160] on span "Invoices" at bounding box center [47, 157] width 55 height 13
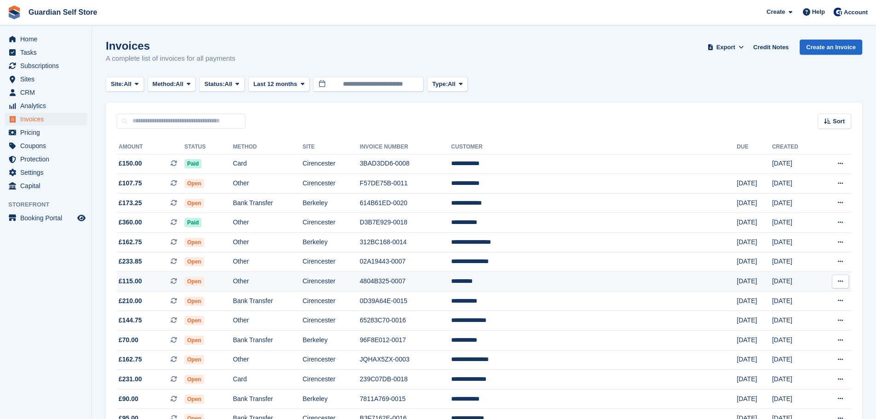
scroll to position [77, 0]
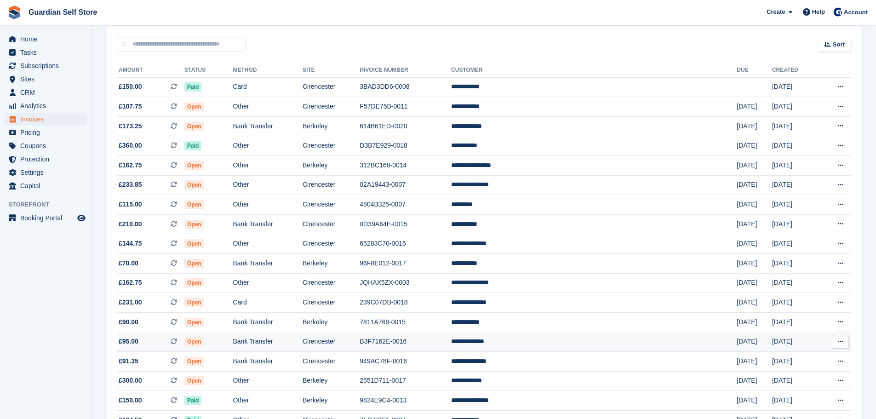
click at [302, 339] on td "Bank Transfer" at bounding box center [267, 342] width 69 height 20
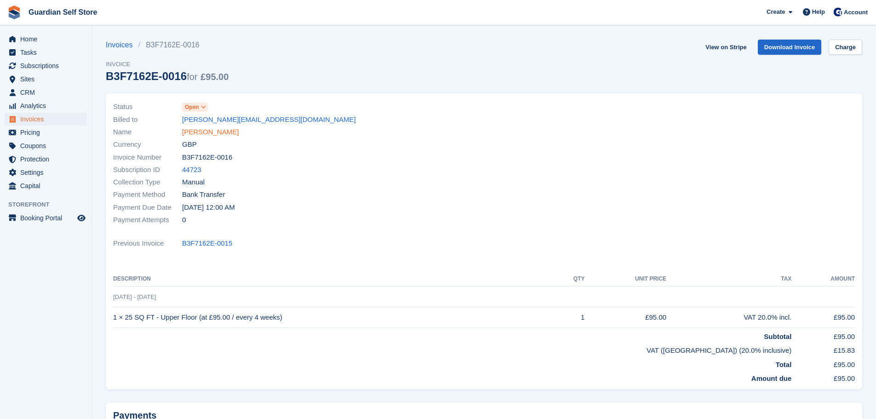
click at [218, 132] on link "[PERSON_NAME]" at bounding box center [210, 132] width 57 height 11
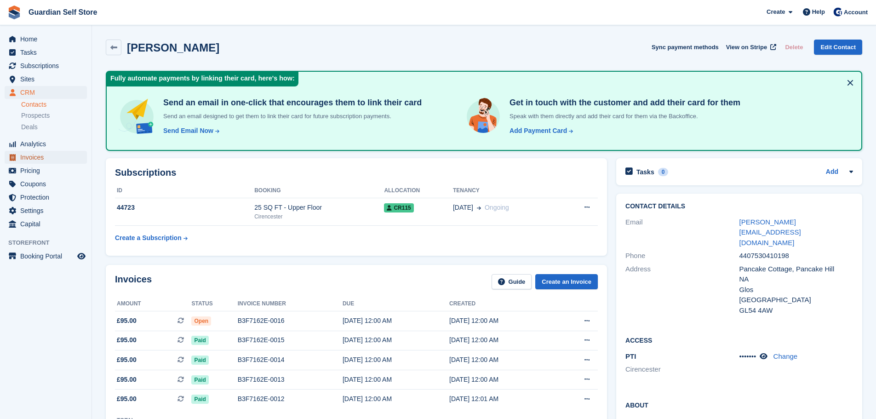
click at [65, 156] on span "Invoices" at bounding box center [47, 157] width 55 height 13
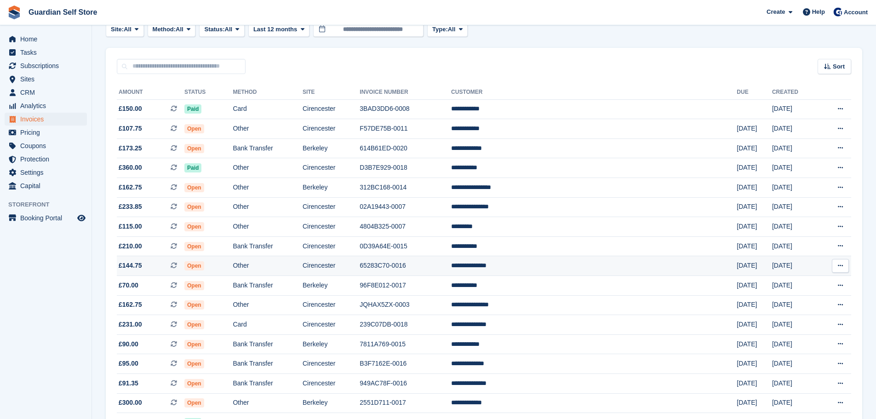
scroll to position [153, 0]
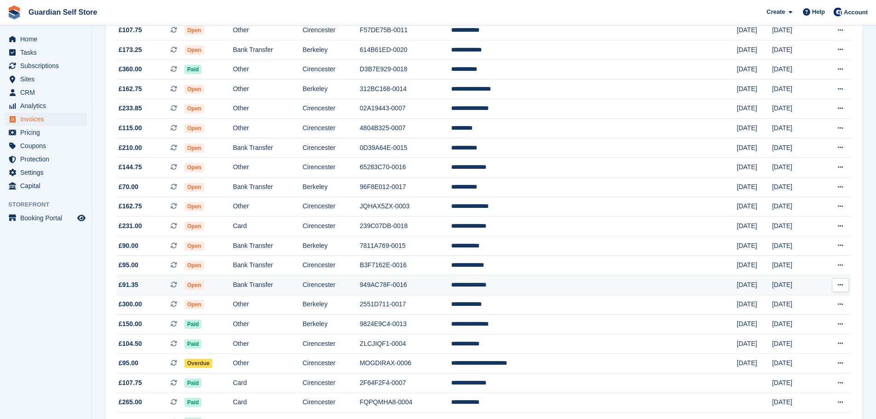
click at [360, 276] on td "Cirencester" at bounding box center [331, 285] width 57 height 20
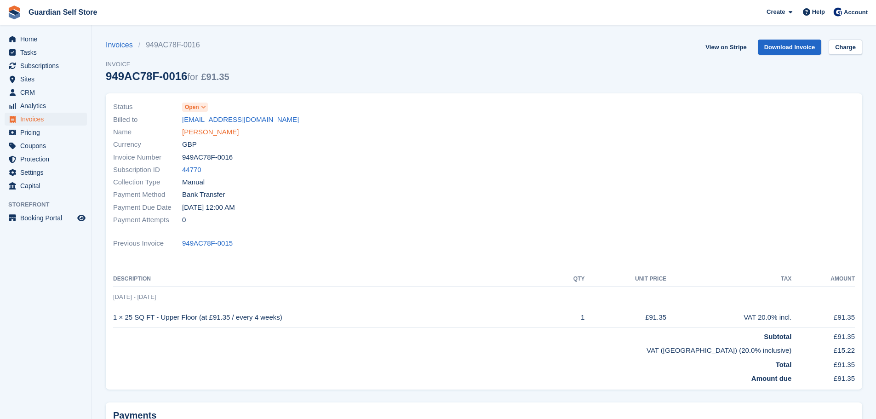
click at [212, 137] on link "[PERSON_NAME]" at bounding box center [210, 132] width 57 height 11
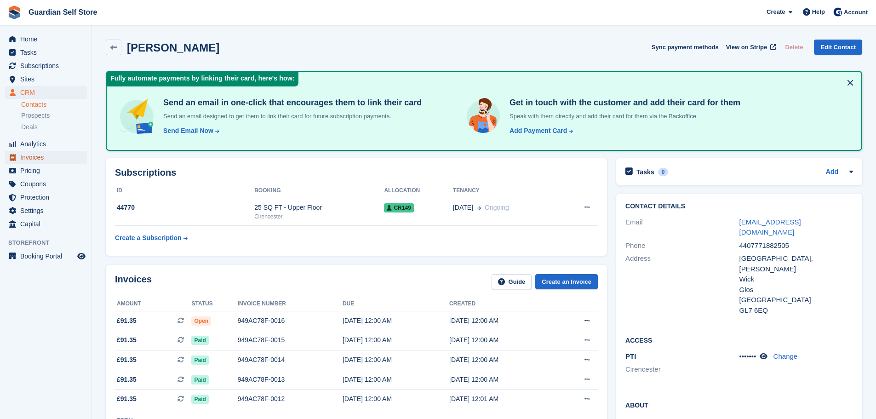
click at [41, 154] on span "Invoices" at bounding box center [47, 157] width 55 height 13
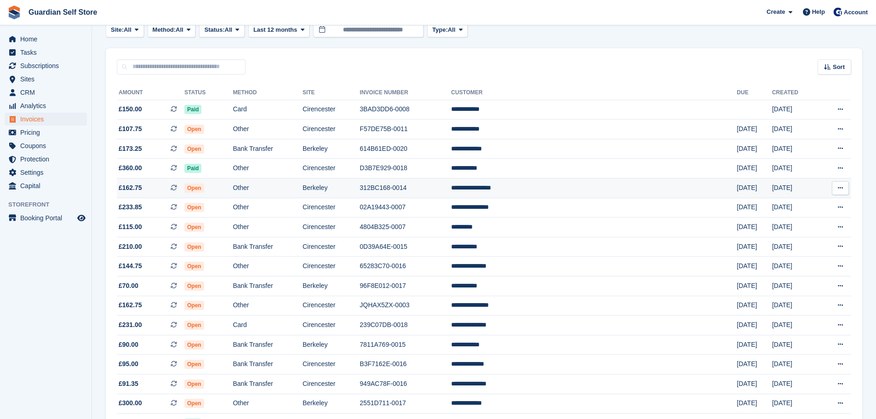
scroll to position [77, 0]
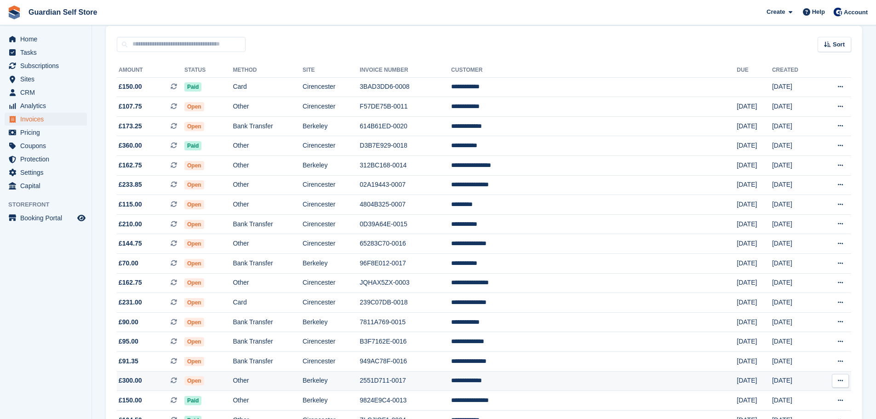
click at [302, 375] on td "Other" at bounding box center [267, 381] width 69 height 20
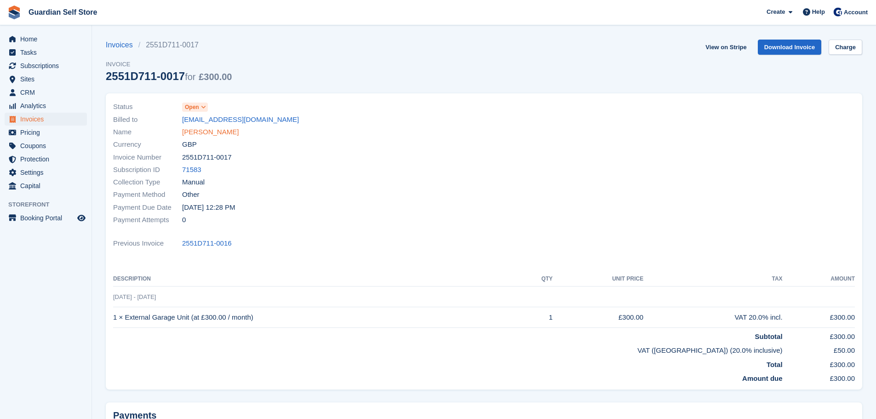
click at [194, 132] on link "Darren Hooper" at bounding box center [210, 132] width 57 height 11
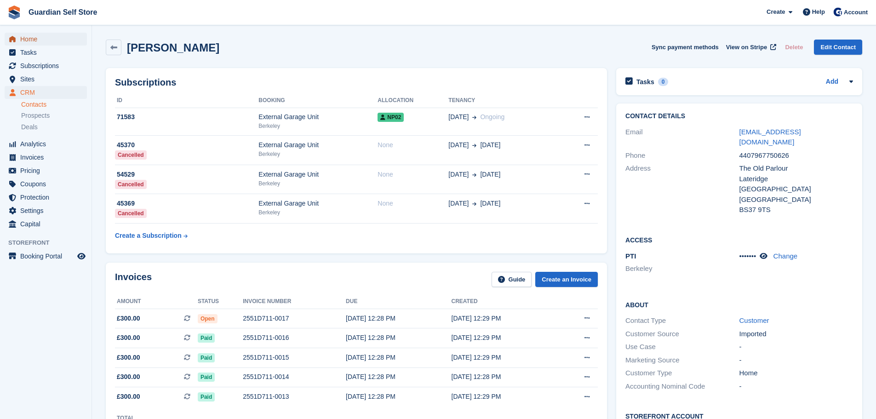
click at [56, 41] on span "Home" at bounding box center [47, 39] width 55 height 13
